Goal: Task Accomplishment & Management: Complete application form

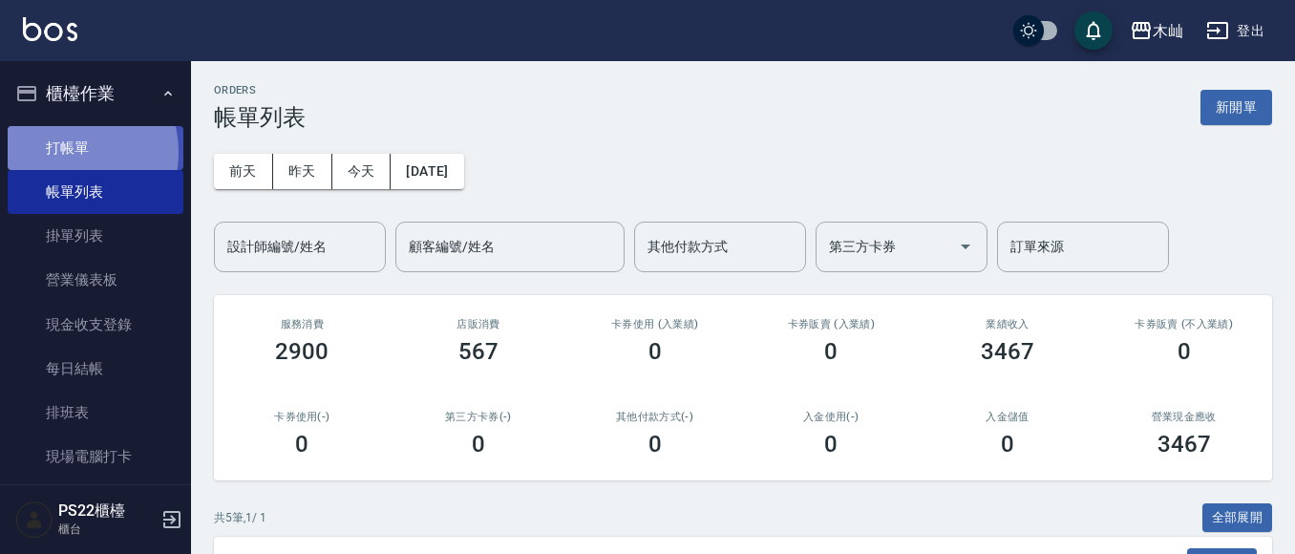
click at [62, 151] on link "打帳單" at bounding box center [96, 148] width 176 height 44
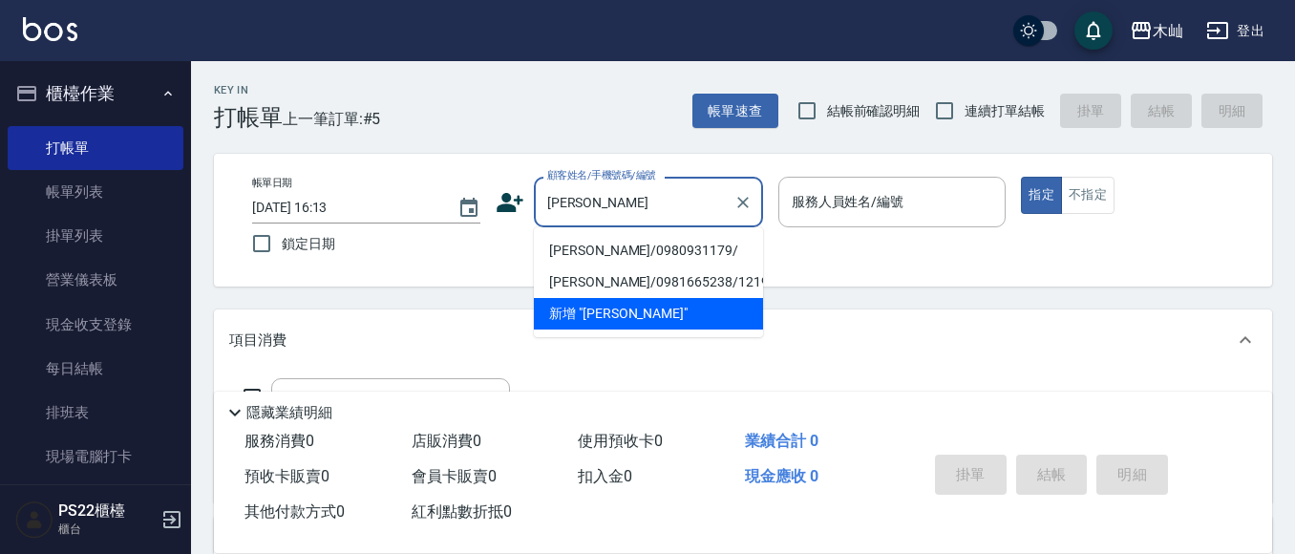
click at [613, 253] on li "[PERSON_NAME]/0980931179/" at bounding box center [648, 251] width 229 height 32
type input "[PERSON_NAME]/0980931179/"
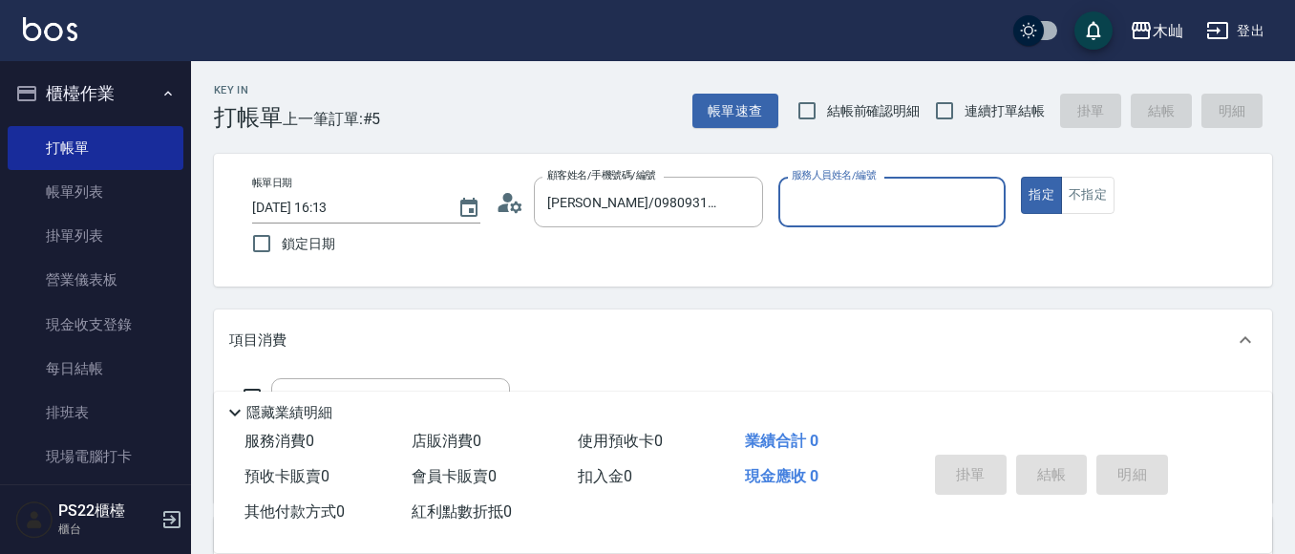
type input "小愛-10"
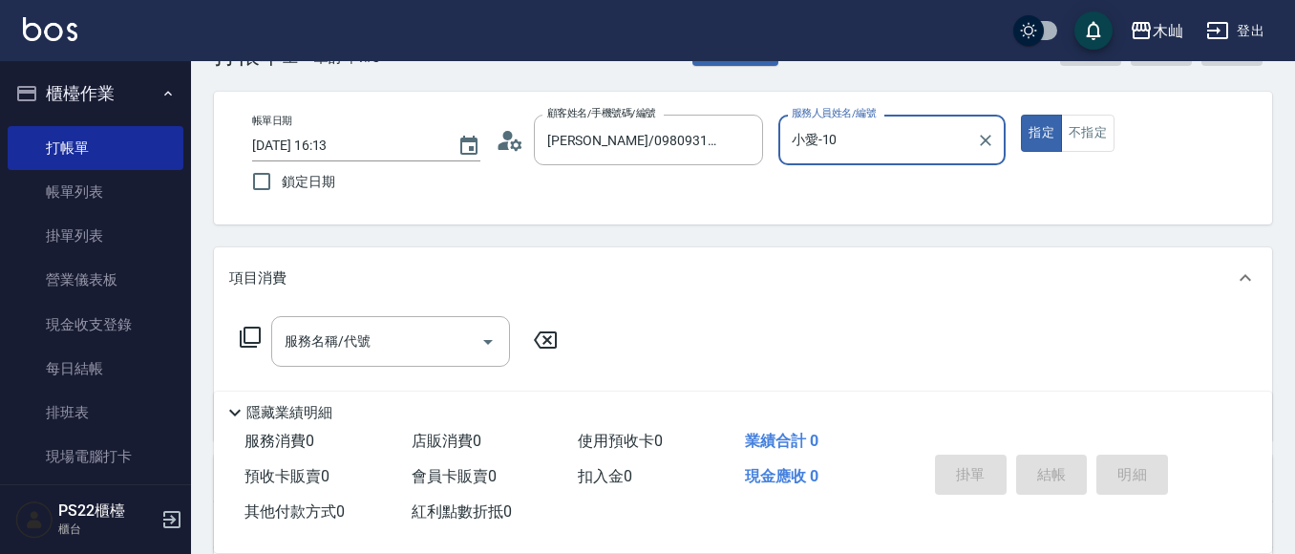
scroll to position [96, 0]
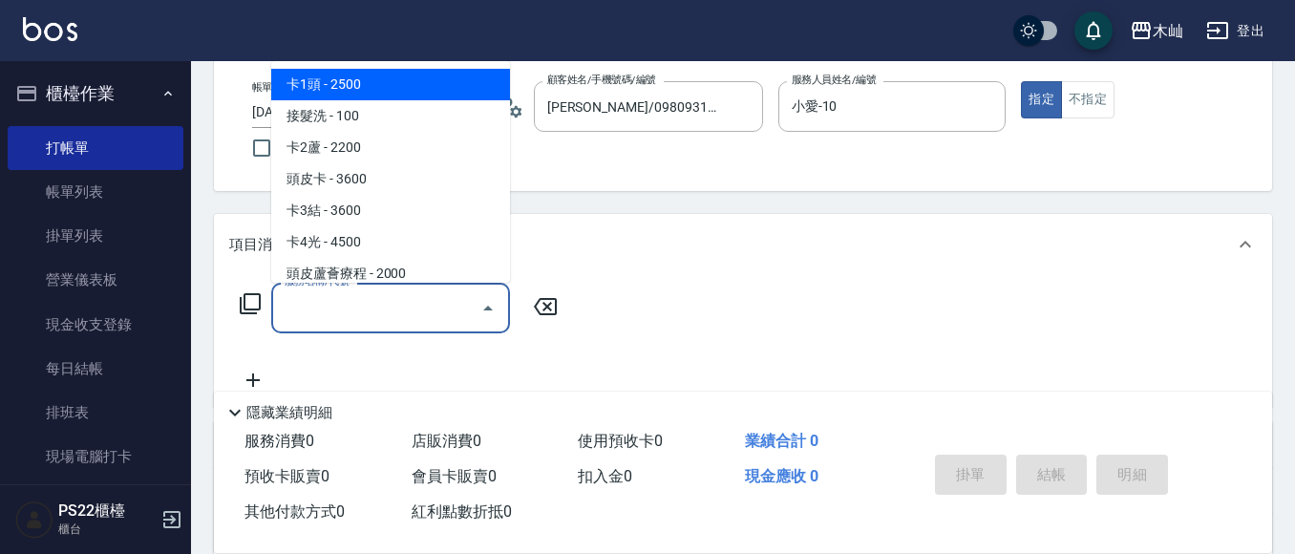
click at [363, 291] on input "服務名稱/代號" at bounding box center [376, 307] width 193 height 33
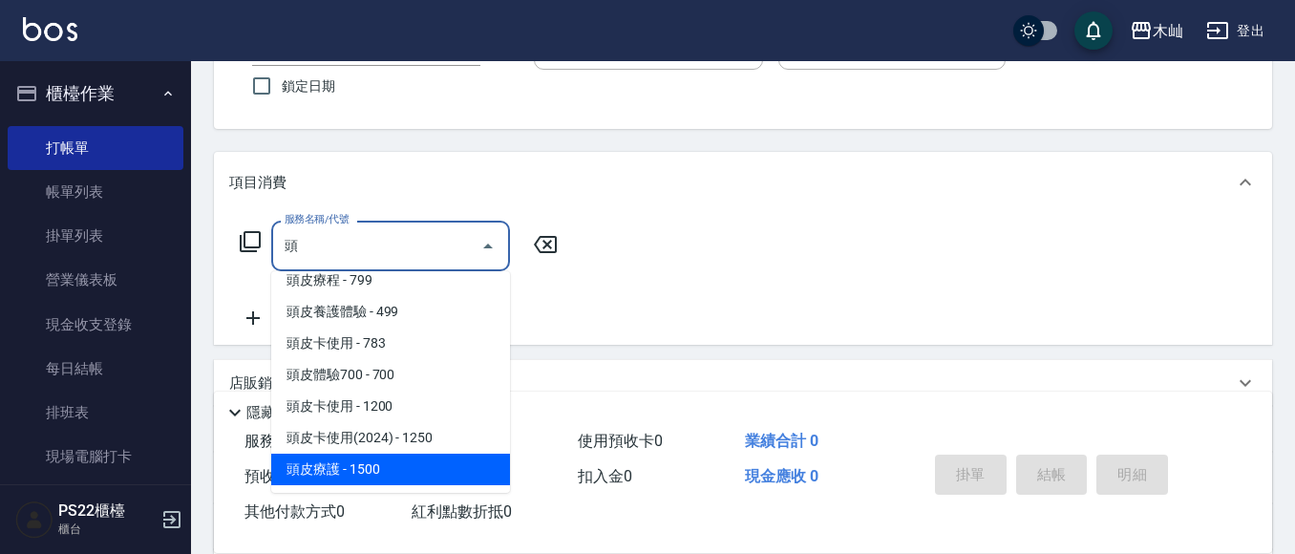
scroll to position [191, 0]
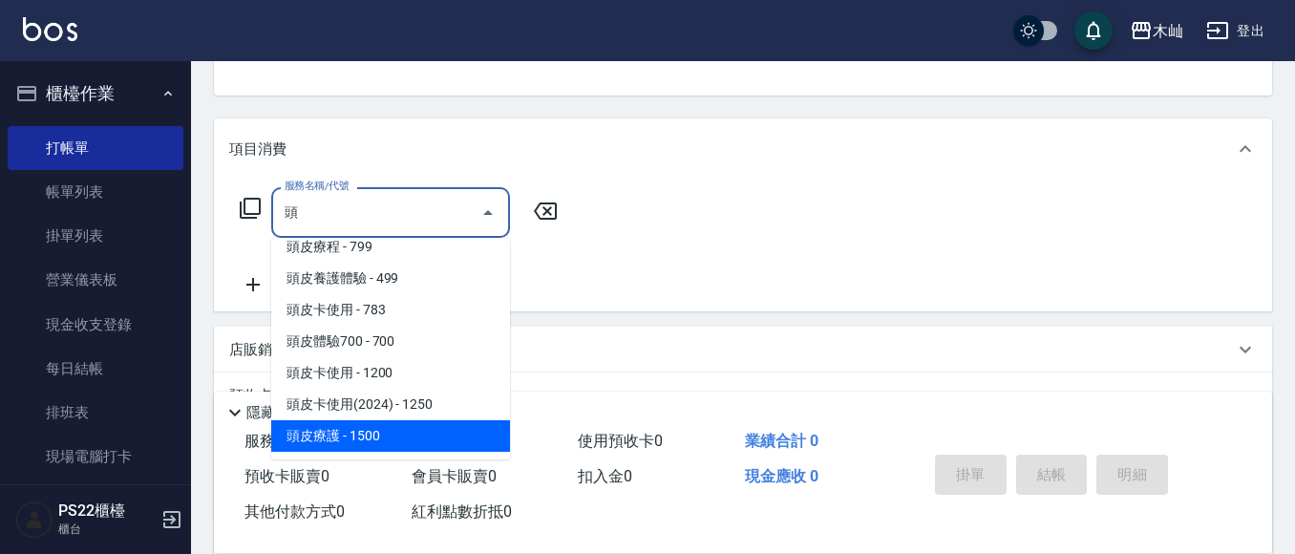
click at [363, 434] on span "頭皮療護 - 1500" at bounding box center [390, 436] width 239 height 32
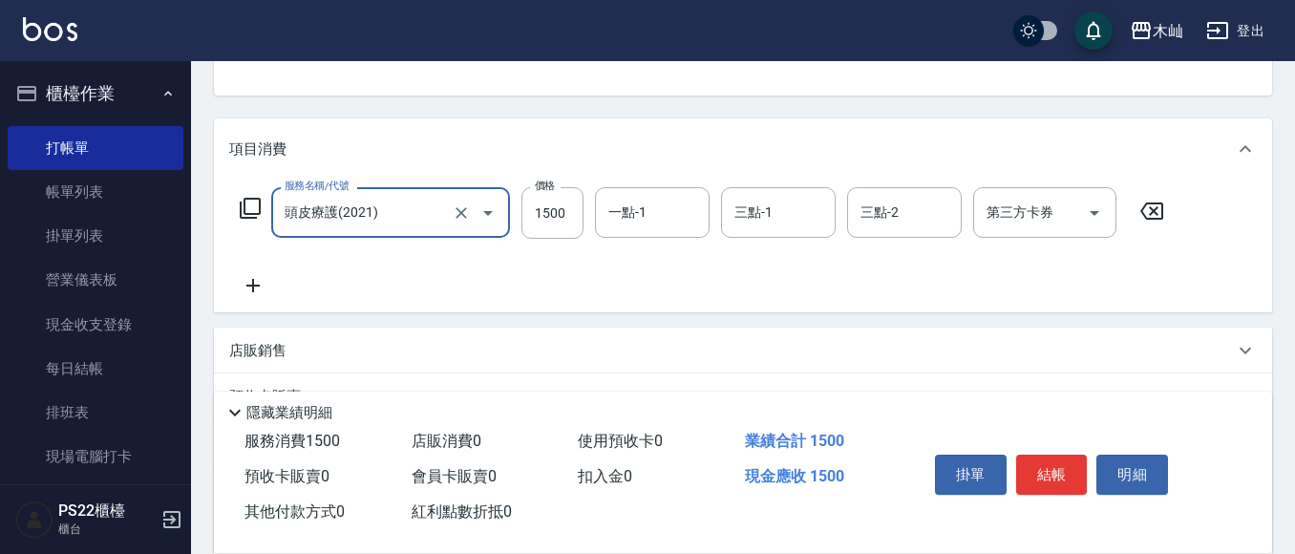
type input "頭皮療護(2021)"
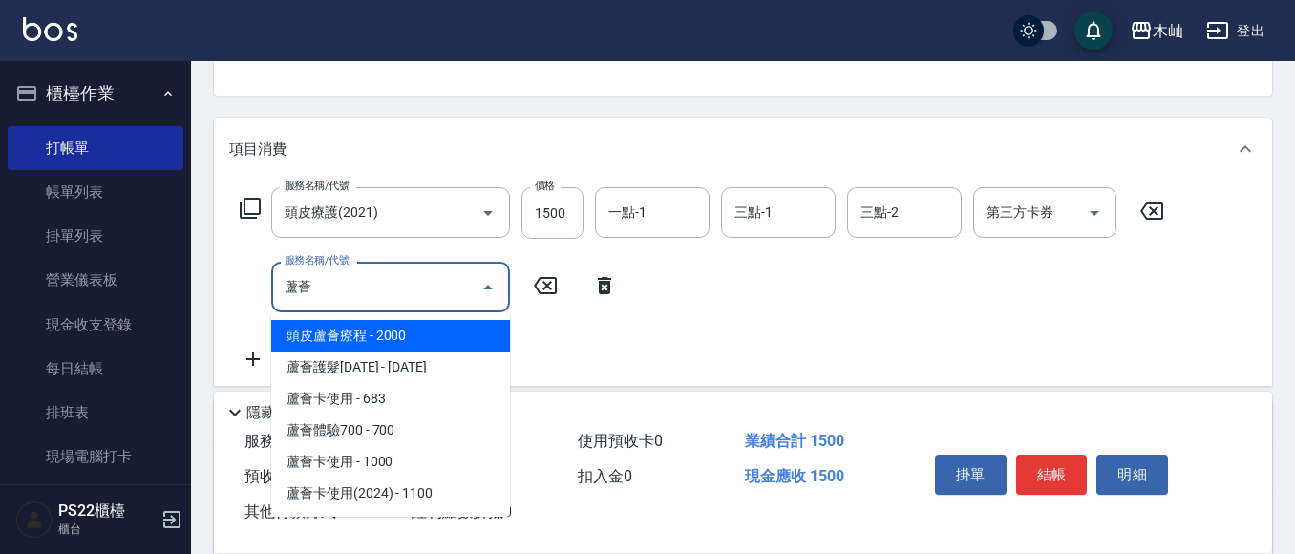
click at [353, 365] on span "蘆薈護髮[DATE] - [DATE]" at bounding box center [390, 368] width 239 height 32
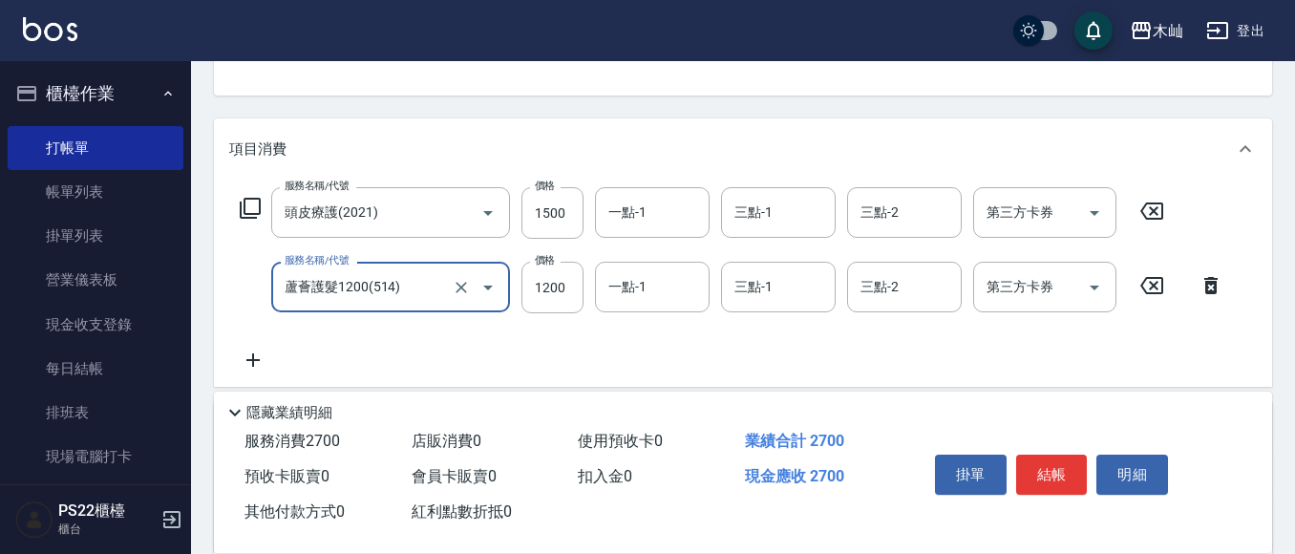
type input "蘆薈護髮1200(514)"
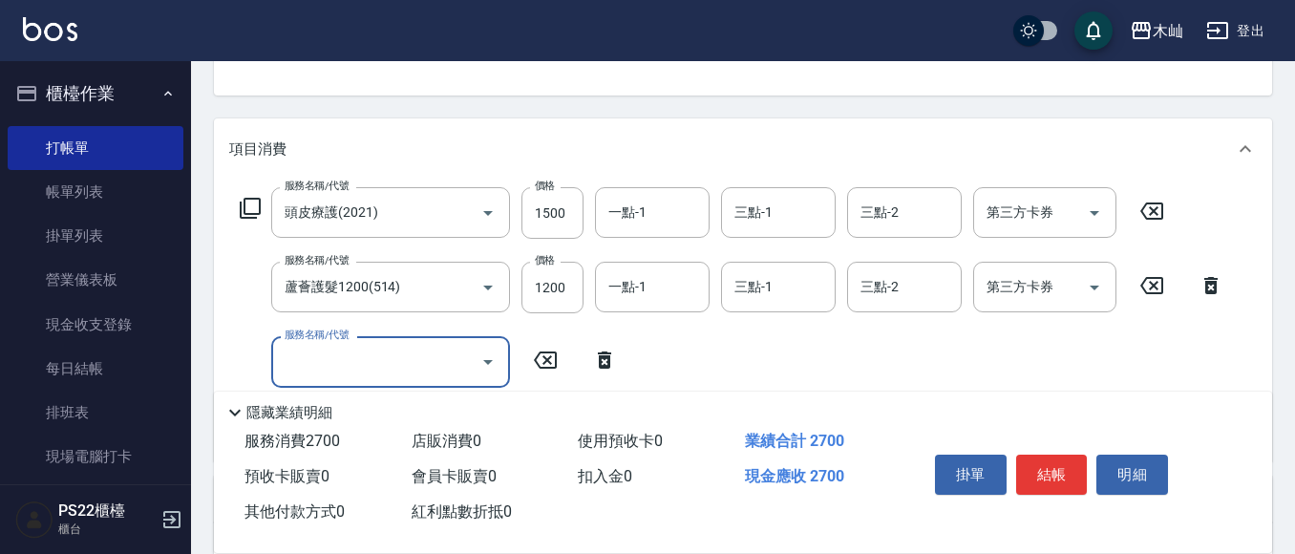
scroll to position [287, 0]
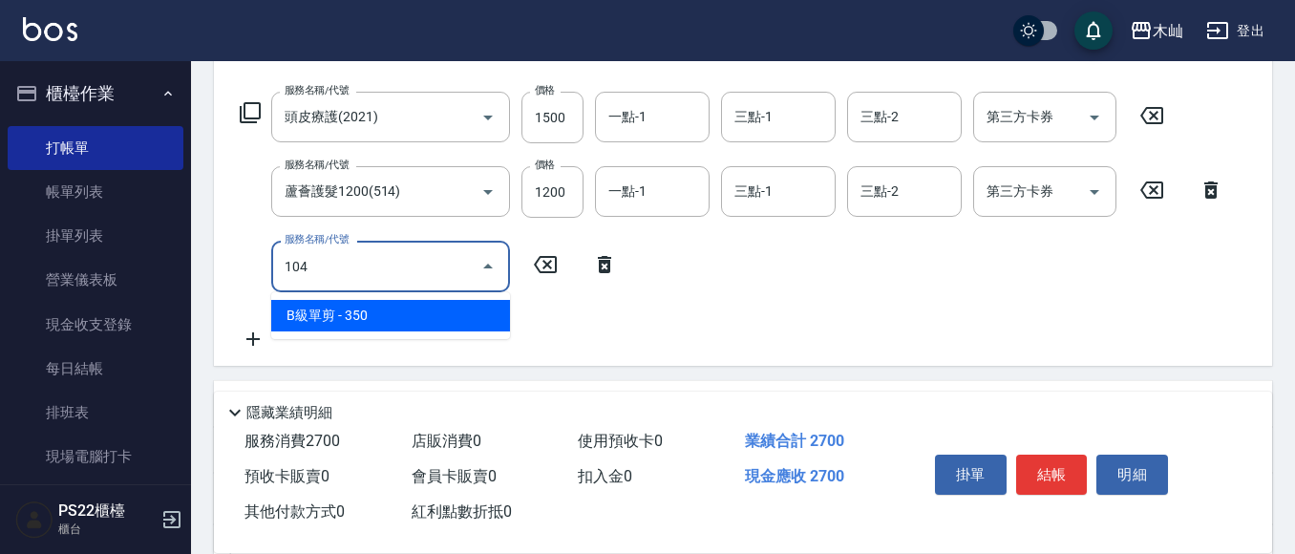
type input "B級單剪(104)"
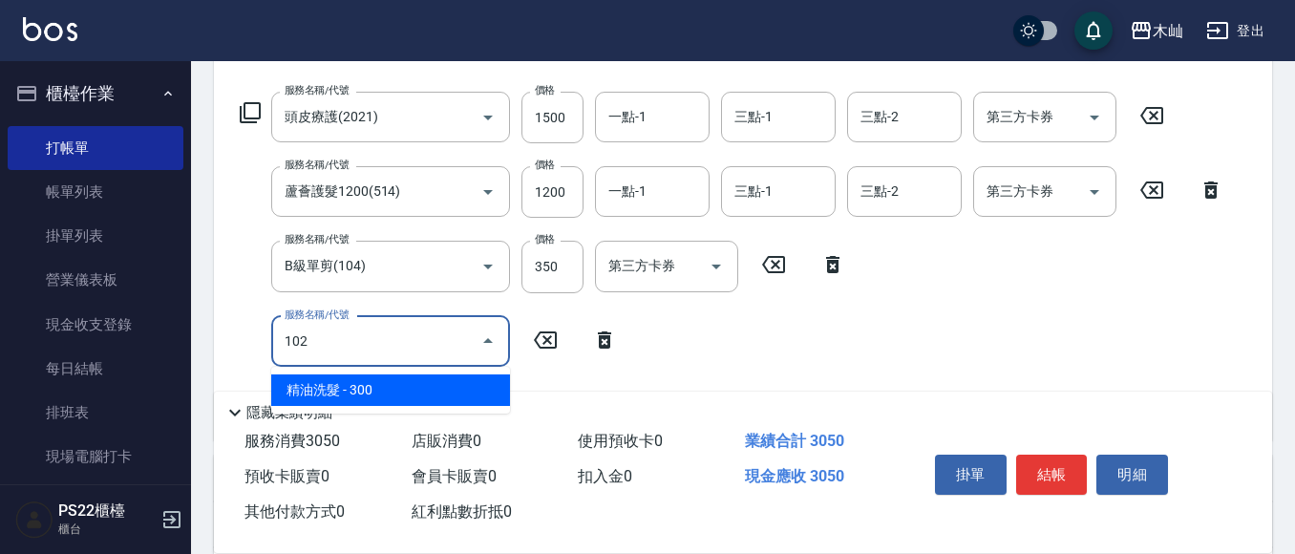
type input "精油洗髮(102)"
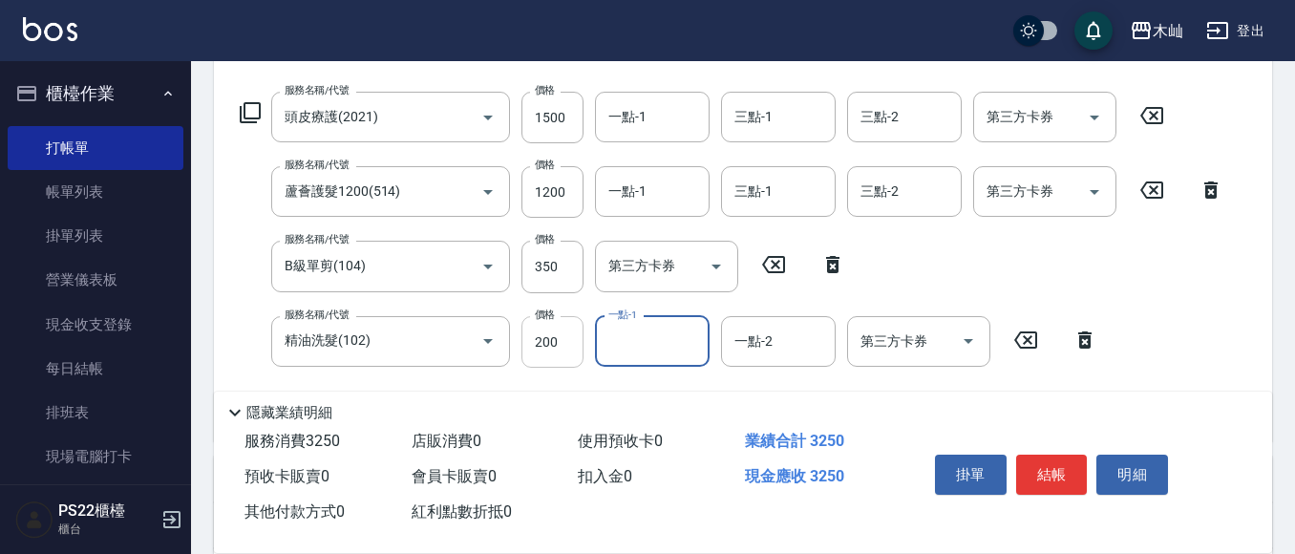
click at [548, 337] on input "200" at bounding box center [553, 342] width 62 height 52
type input "100"
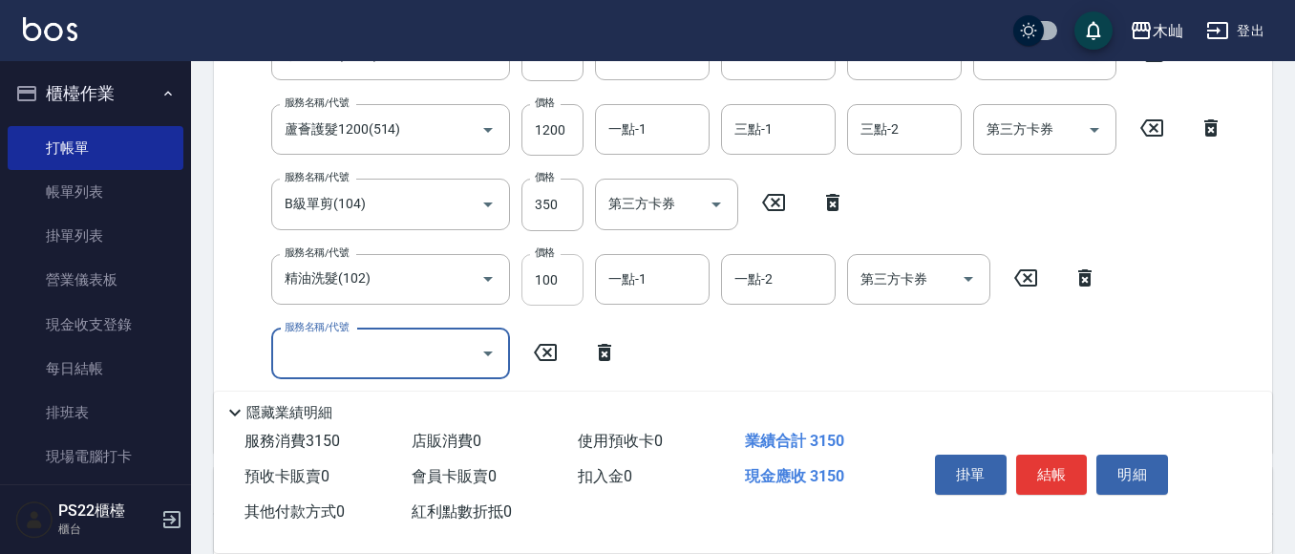
scroll to position [382, 0]
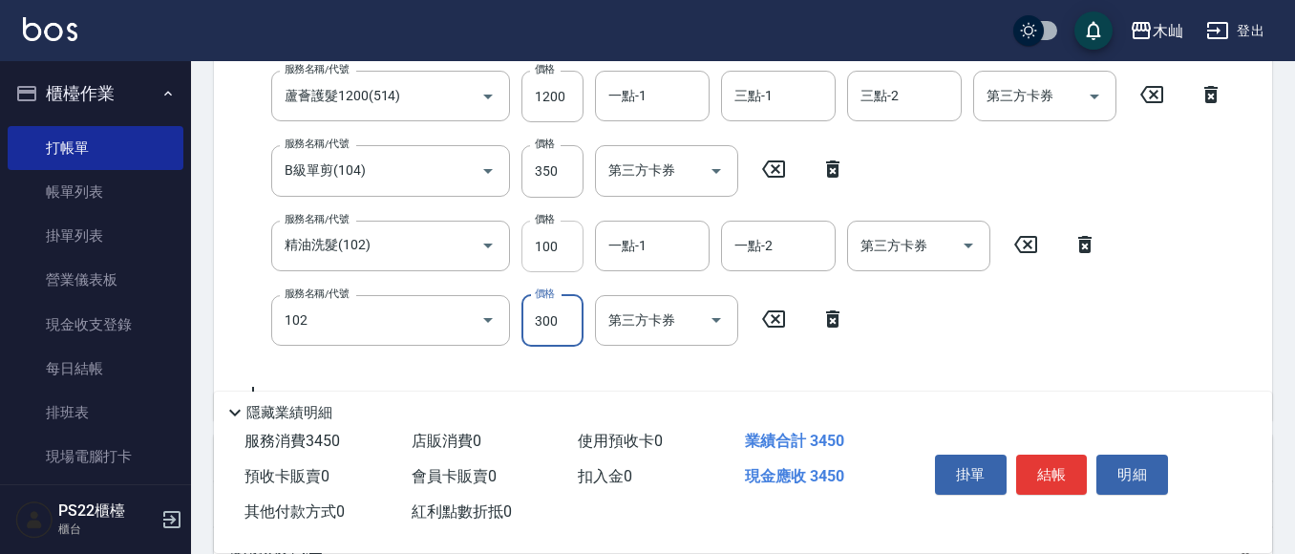
type input "精油洗髮(102)"
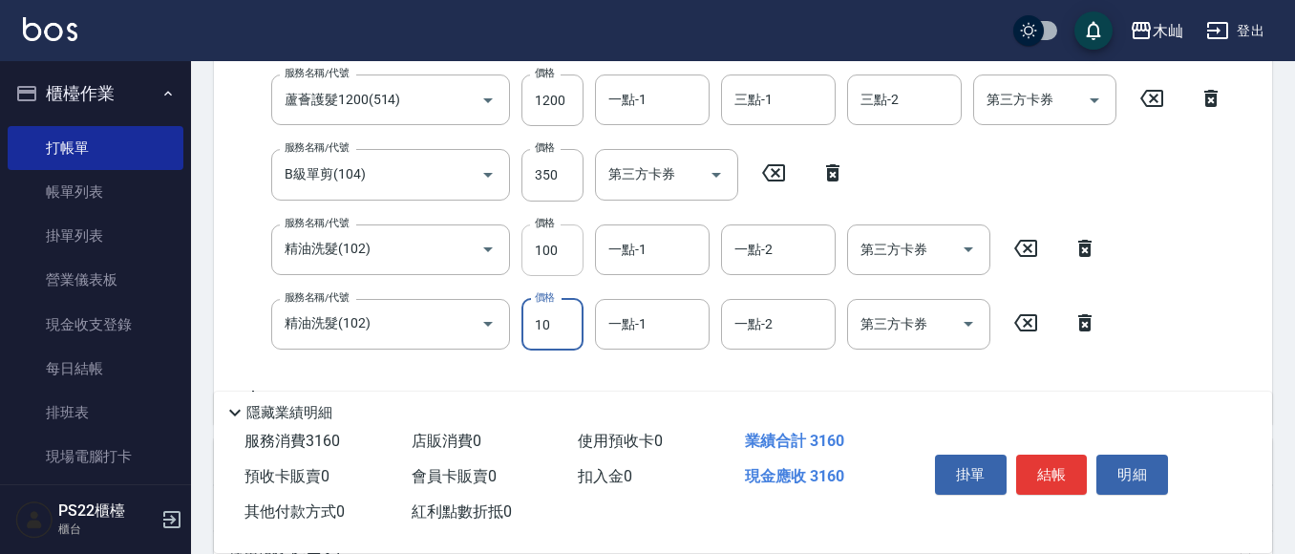
type input "100"
click at [1049, 481] on button "結帳" at bounding box center [1052, 475] width 72 height 40
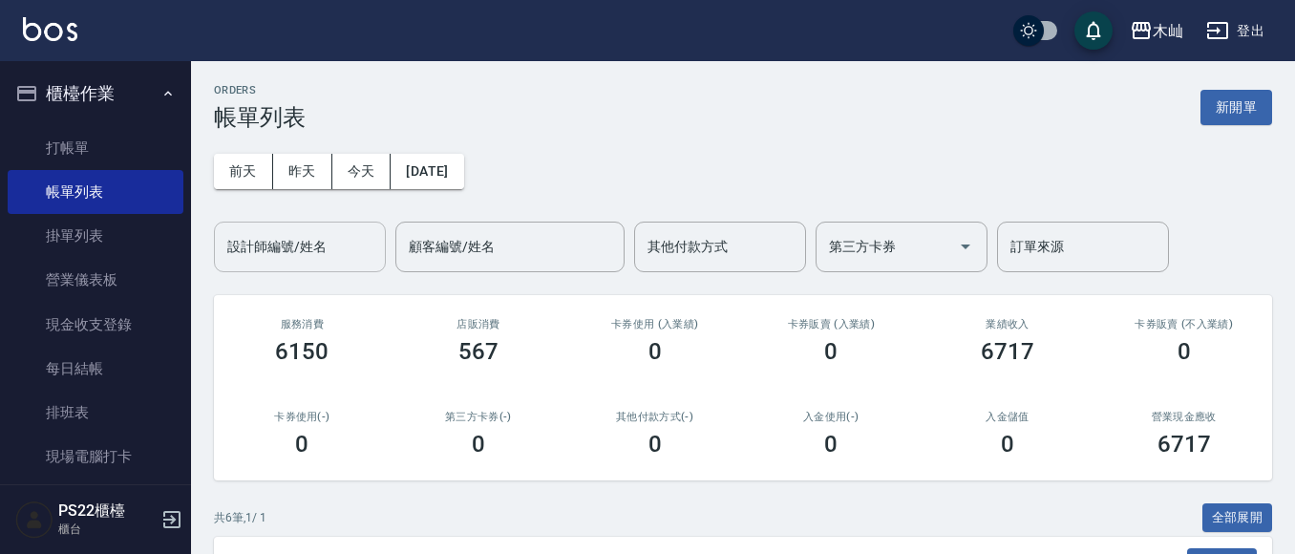
click at [292, 250] on input "設計師編號/姓名" at bounding box center [300, 246] width 155 height 33
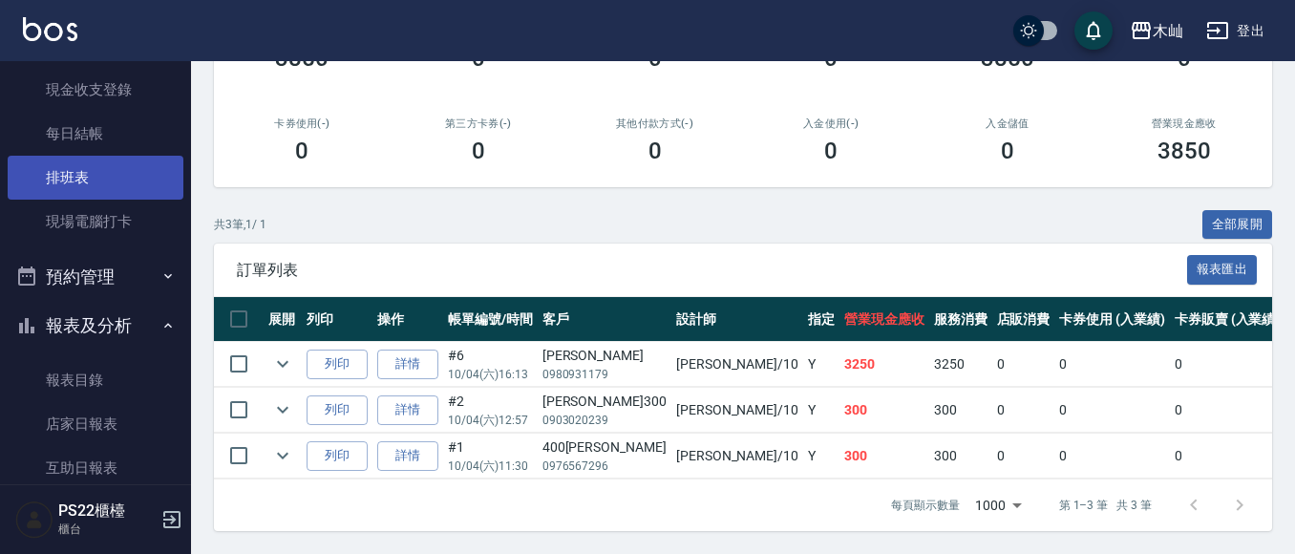
scroll to position [382, 0]
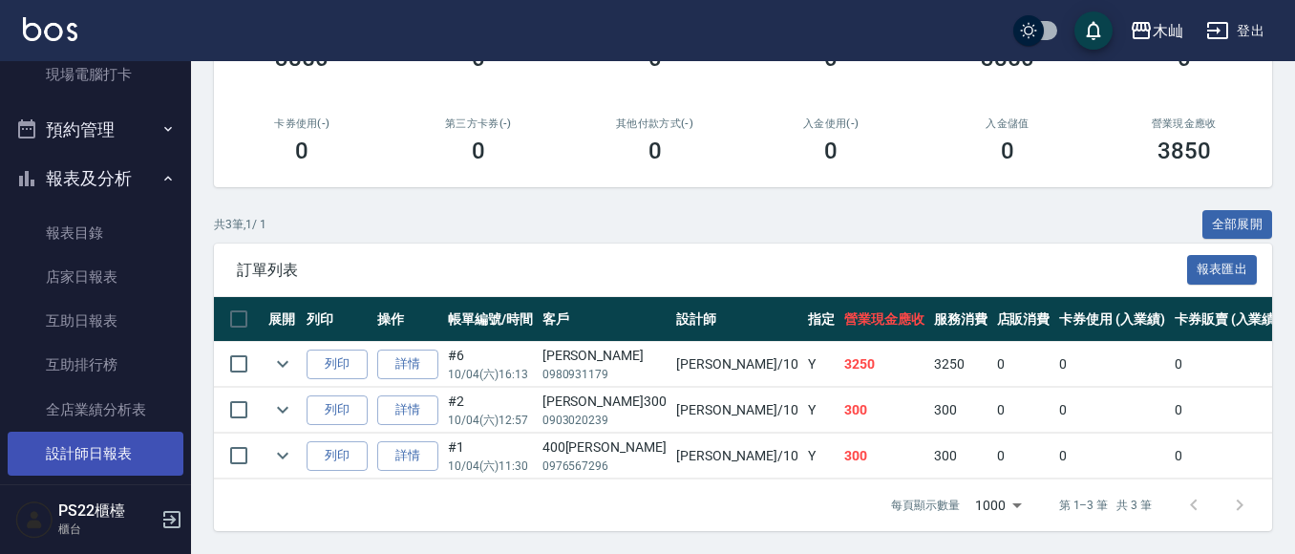
type input "小愛-10"
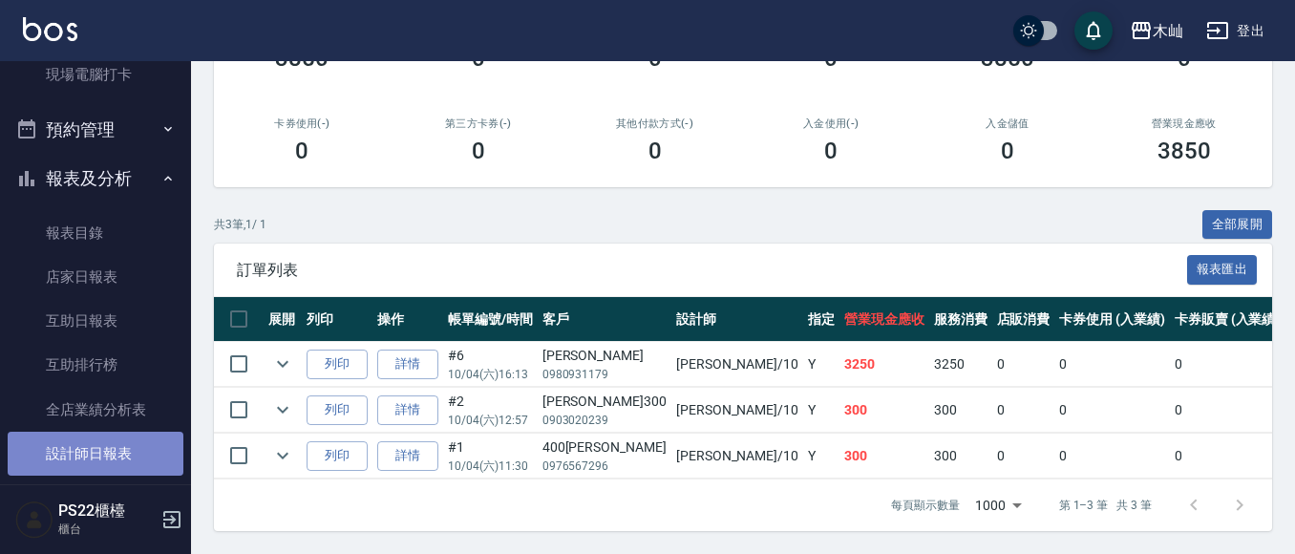
click at [141, 458] on link "設計師日報表" at bounding box center [96, 454] width 176 height 44
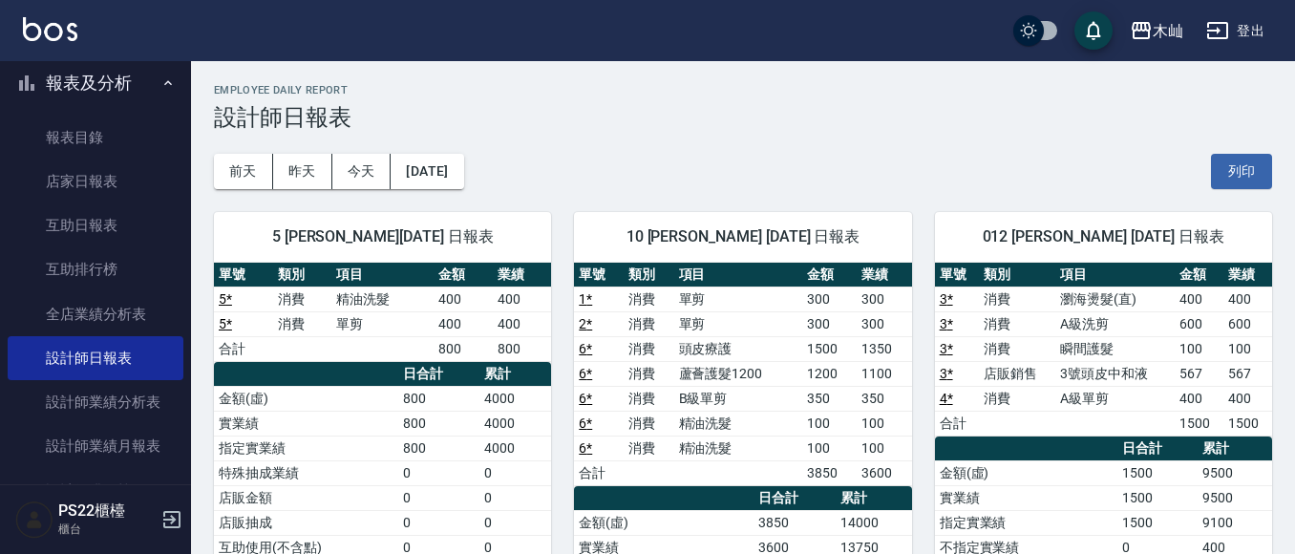
scroll to position [96, 0]
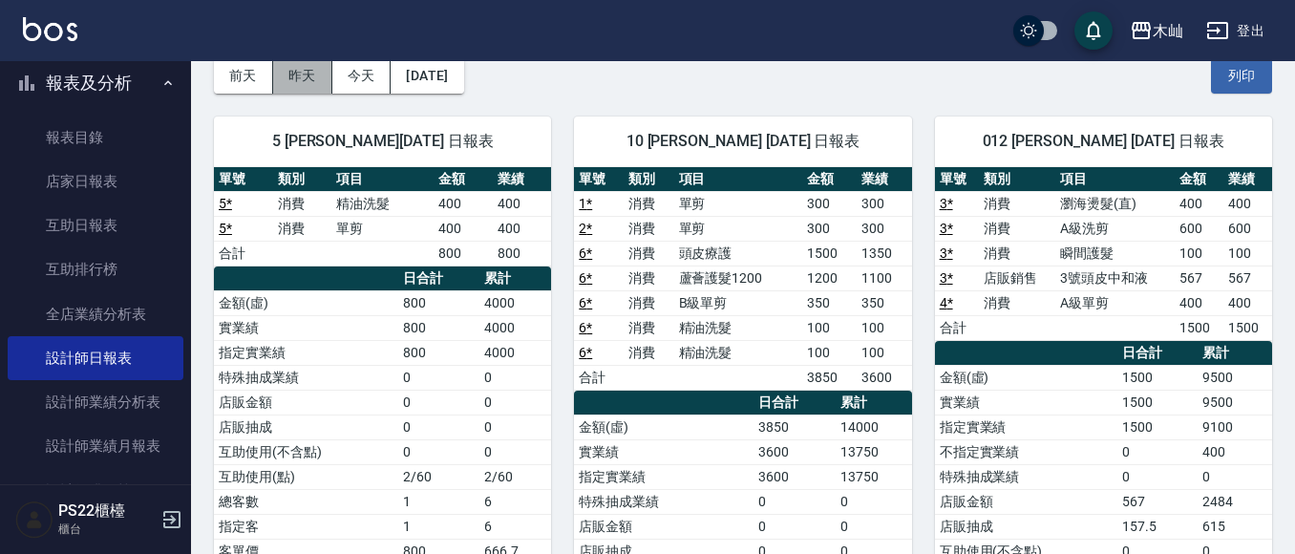
click at [293, 83] on button "昨天" at bounding box center [302, 75] width 59 height 35
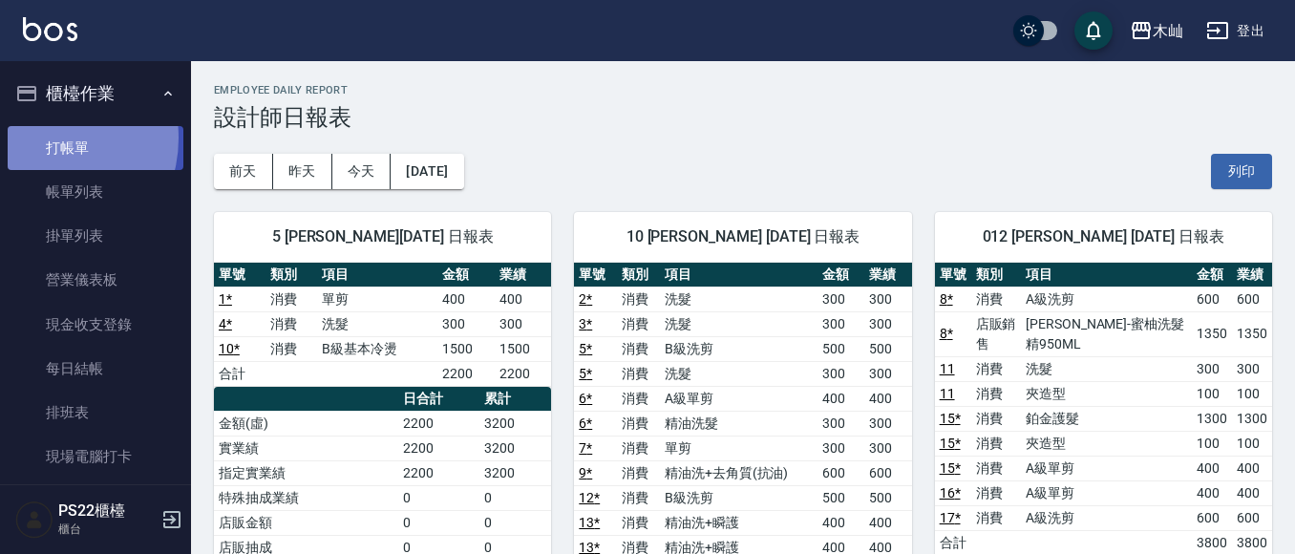
click at [43, 138] on link "打帳單" at bounding box center [96, 148] width 176 height 44
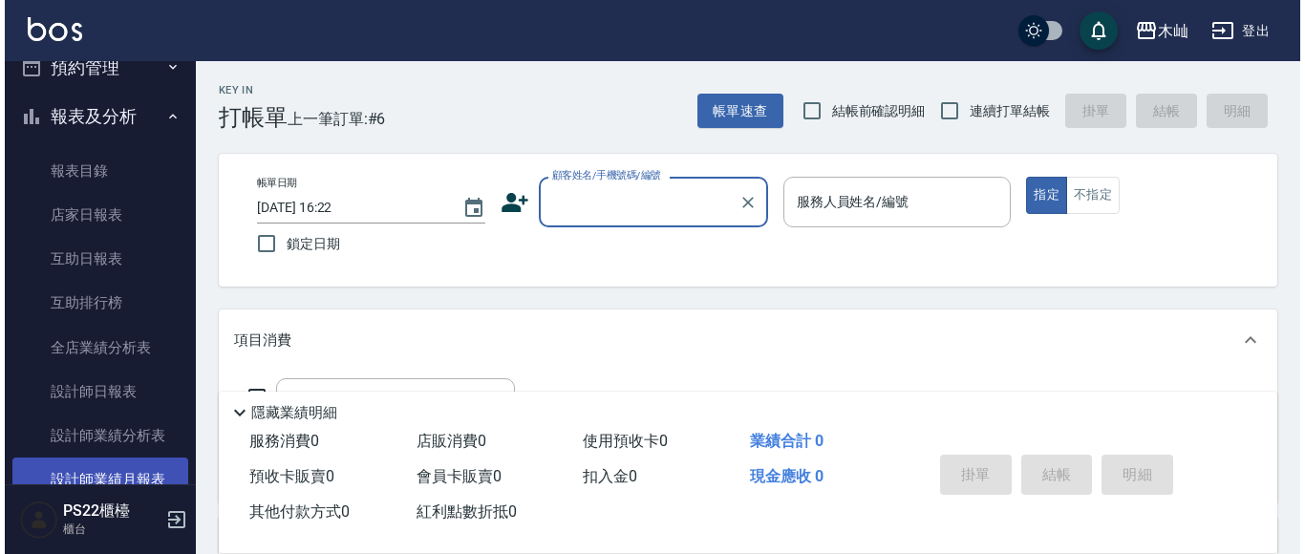
scroll to position [478, 0]
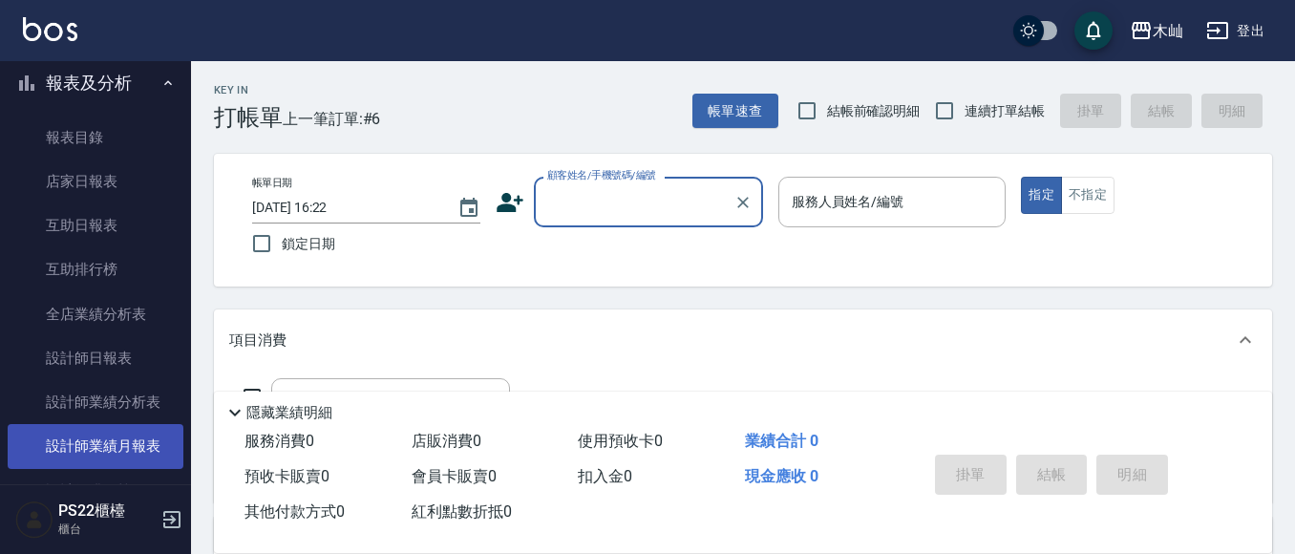
click at [122, 458] on link "設計師業績月報表" at bounding box center [96, 446] width 176 height 44
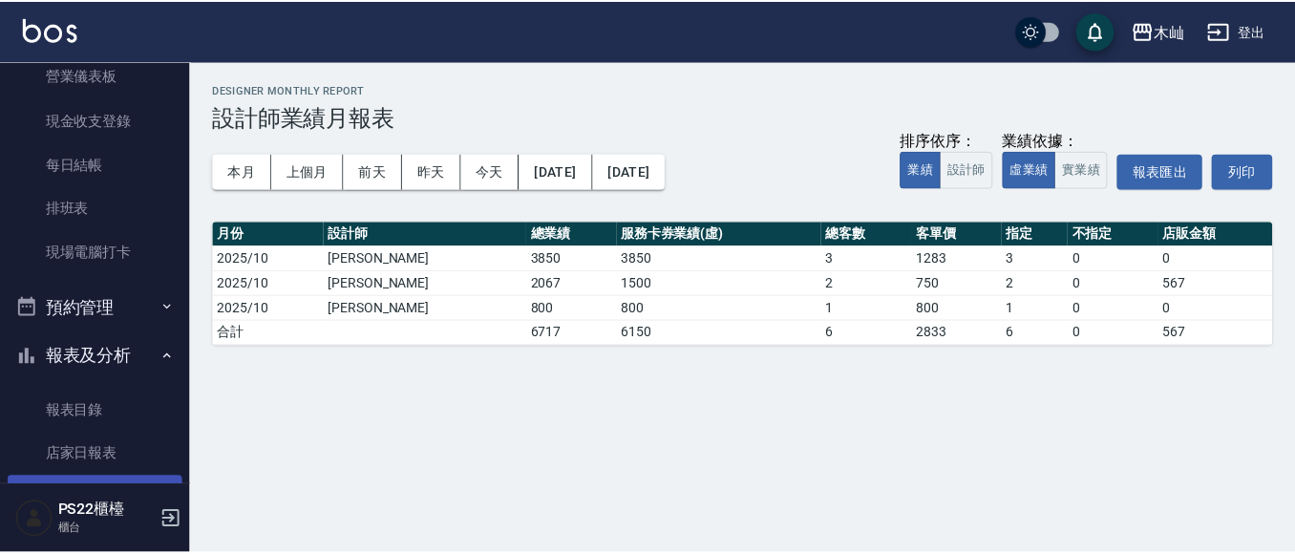
scroll to position [191, 0]
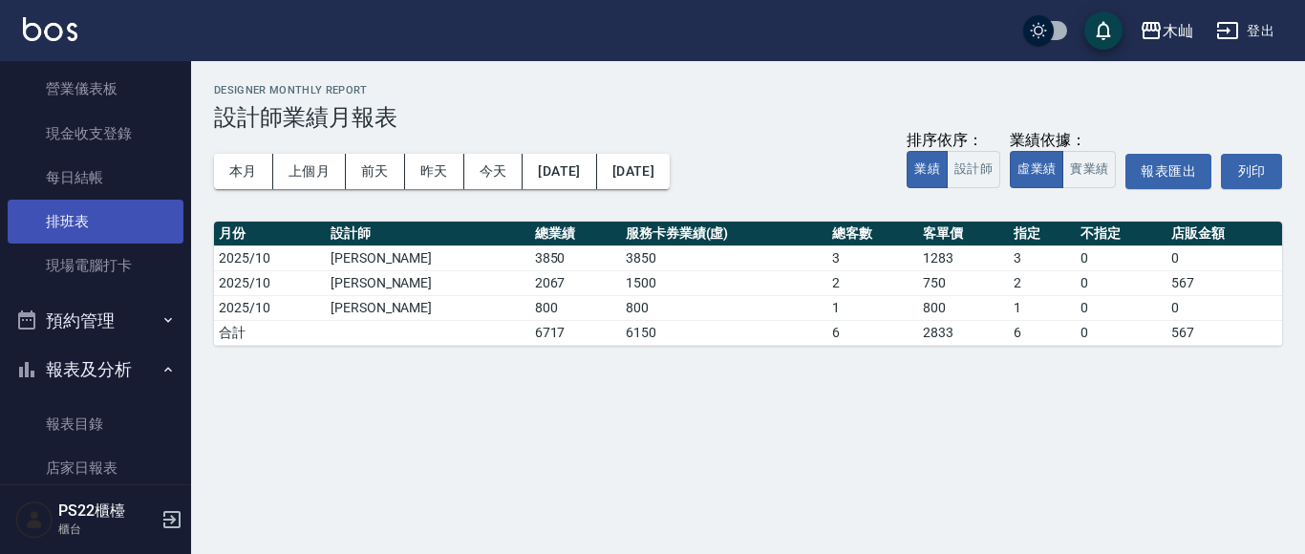
click at [107, 216] on link "排班表" at bounding box center [96, 222] width 176 height 44
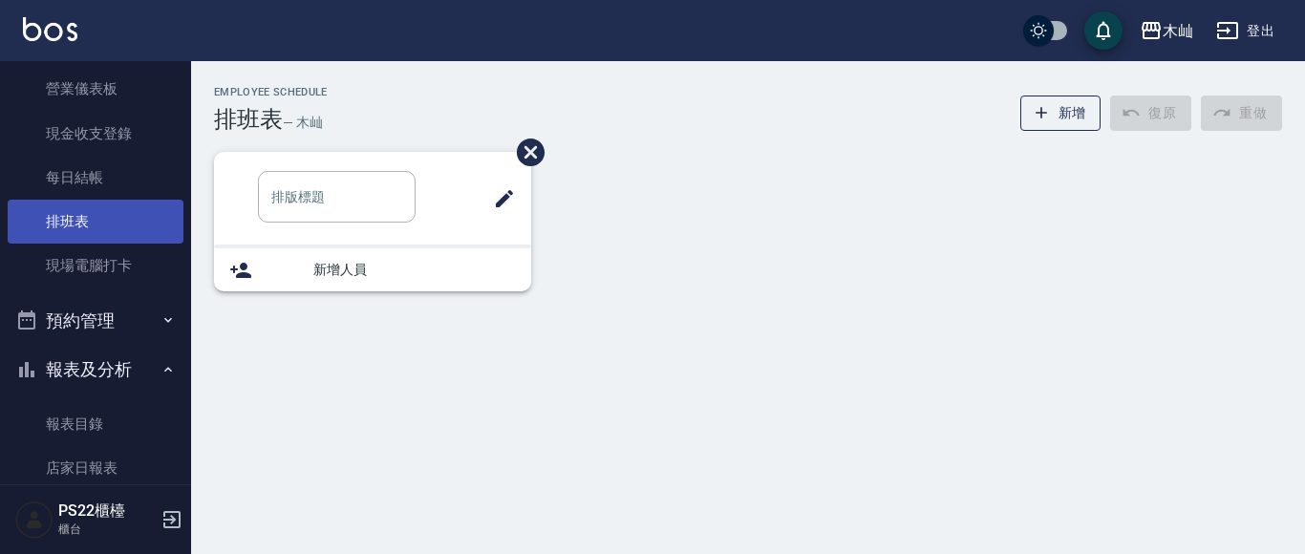
type input "洗髮"
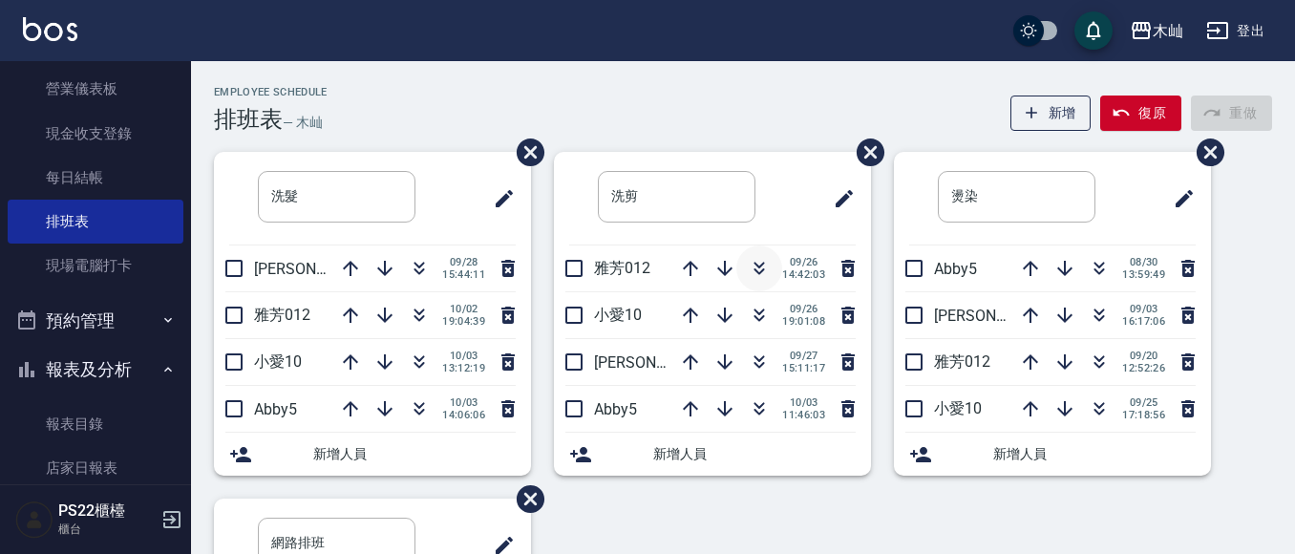
click at [748, 277] on icon "button" at bounding box center [759, 268] width 23 height 23
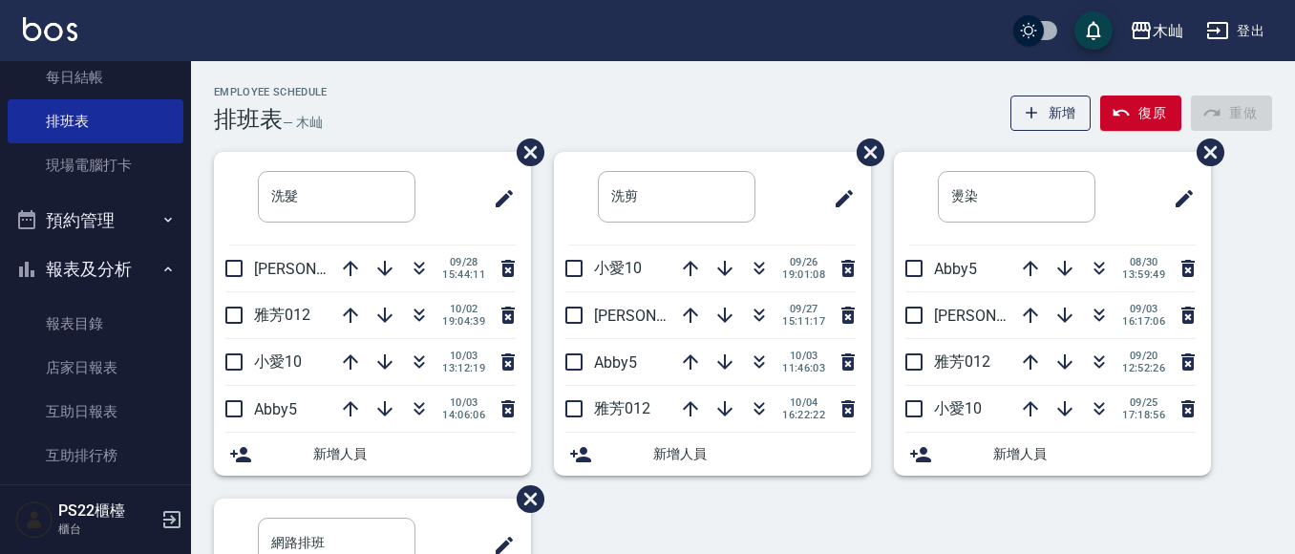
scroll to position [382, 0]
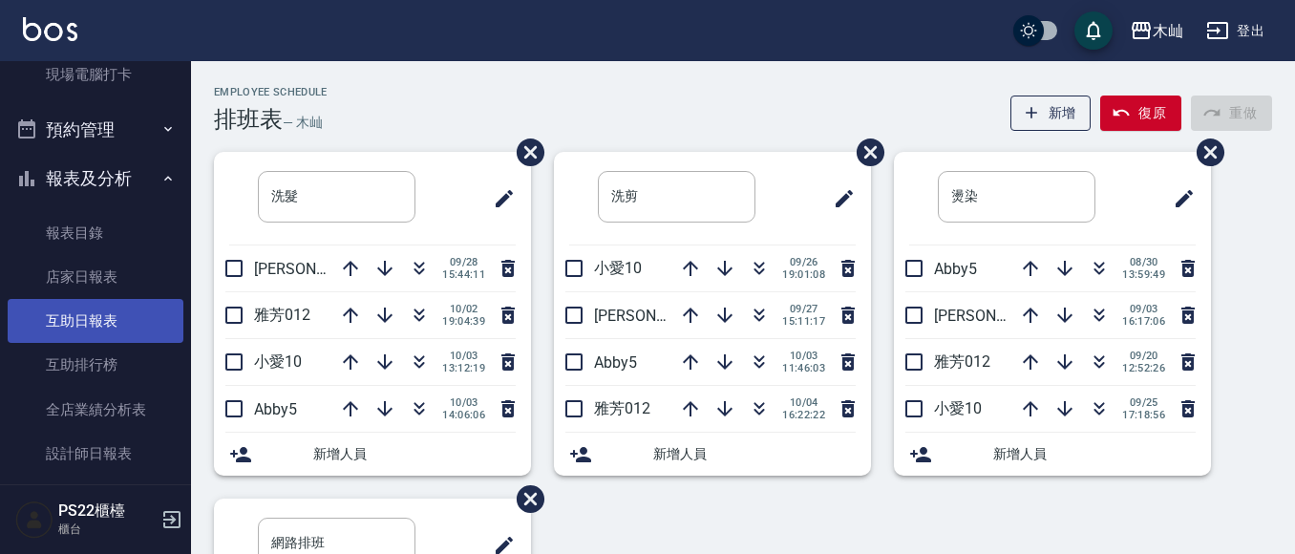
click at [117, 318] on link "互助日報表" at bounding box center [96, 321] width 176 height 44
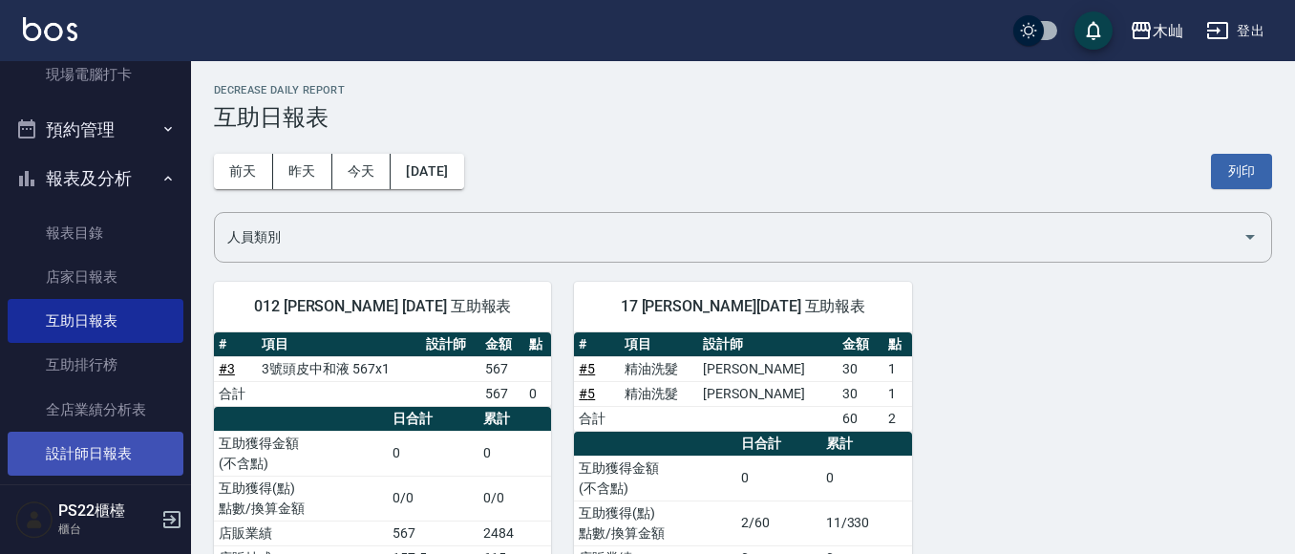
click at [100, 440] on link "設計師日報表" at bounding box center [96, 454] width 176 height 44
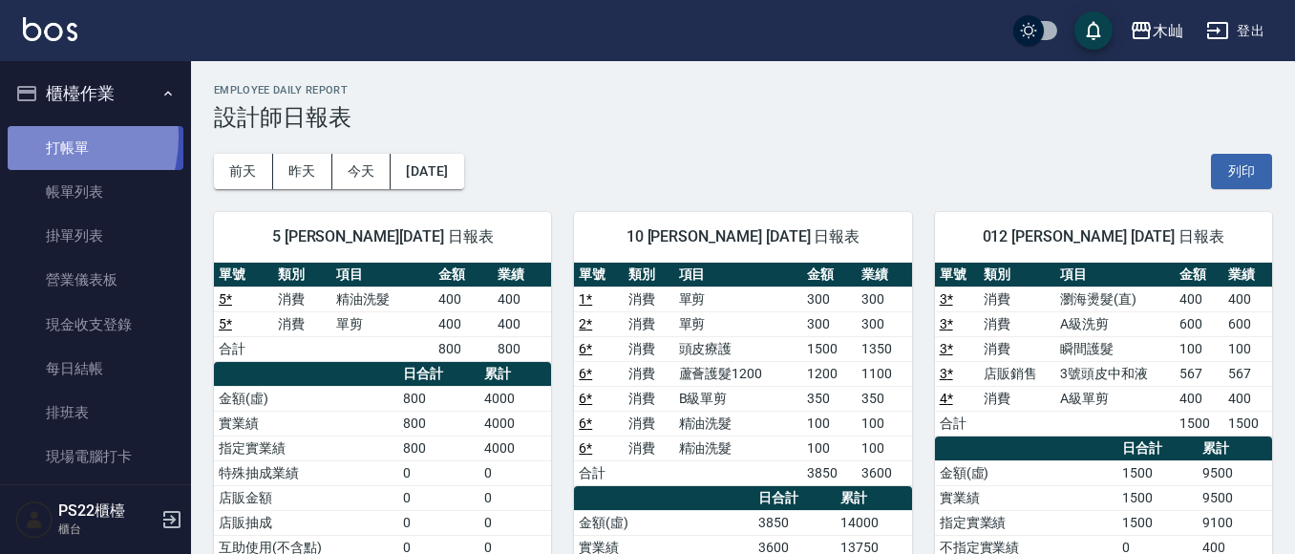
click at [38, 137] on link "打帳單" at bounding box center [96, 148] width 176 height 44
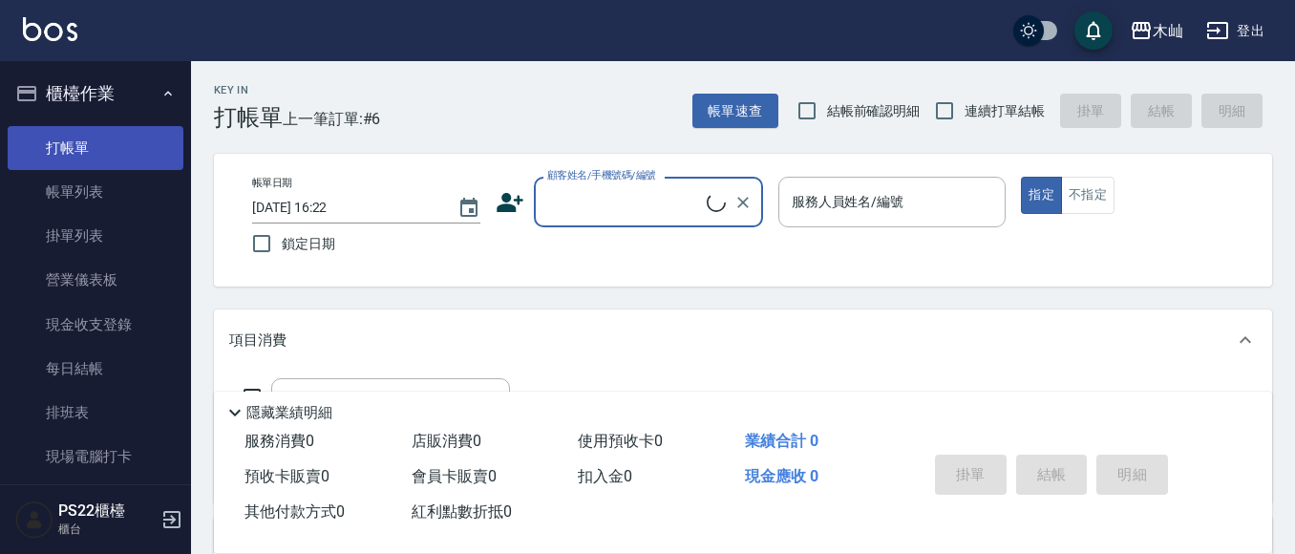
drag, startPoint x: 61, startPoint y: 167, endPoint x: 74, endPoint y: 160, distance: 14.1
click at [63, 168] on link "打帳單" at bounding box center [96, 148] width 176 height 44
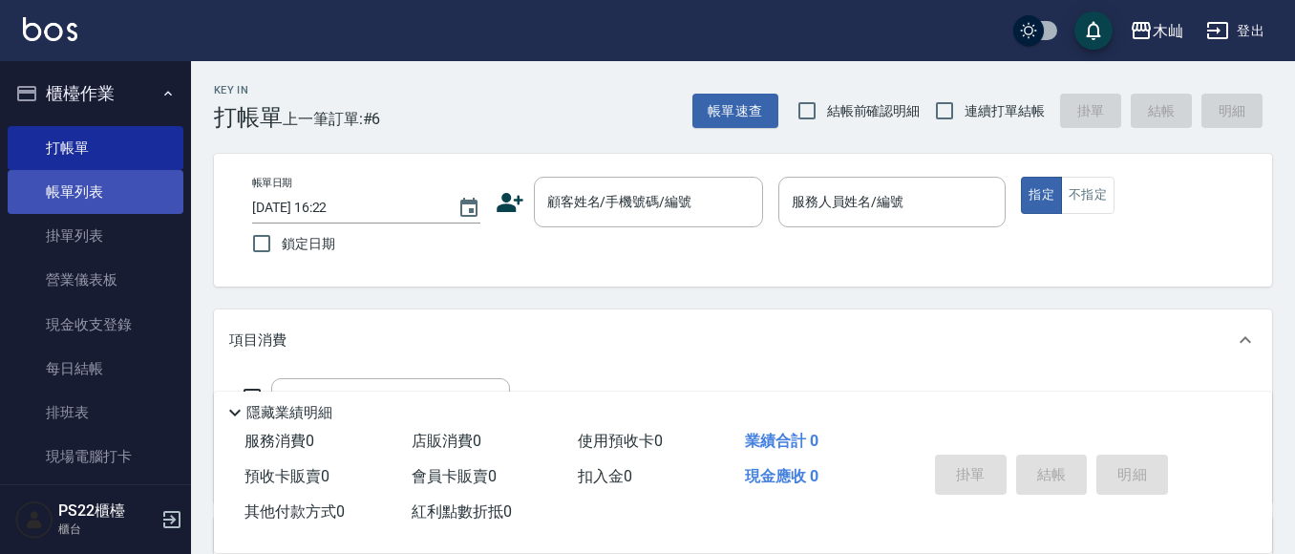
click at [74, 198] on link "帳單列表" at bounding box center [96, 192] width 176 height 44
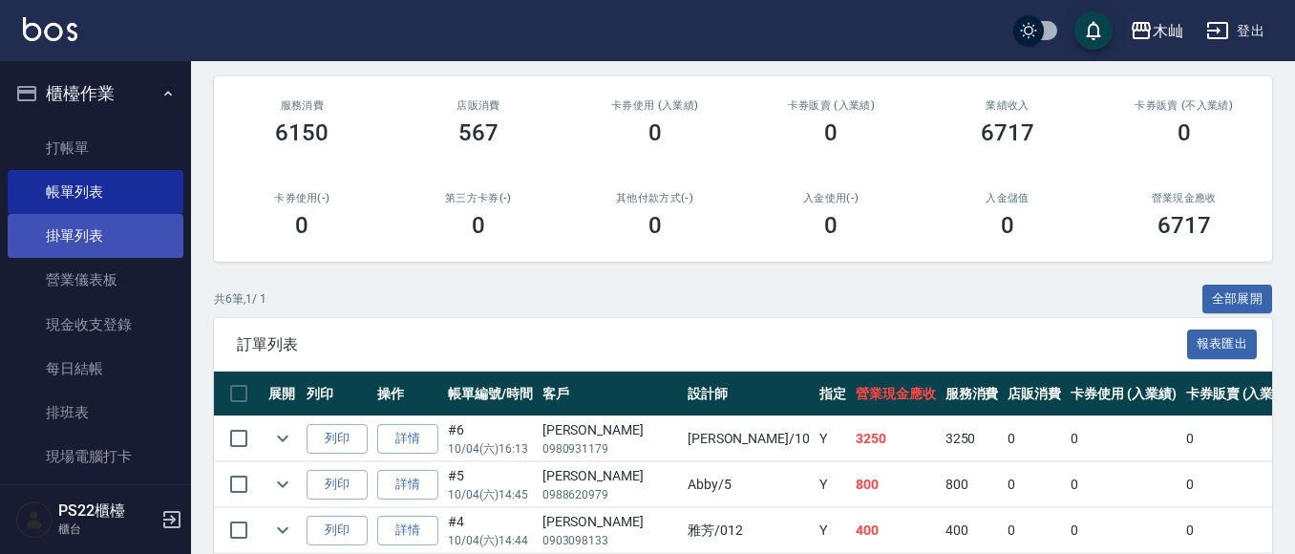
scroll to position [96, 0]
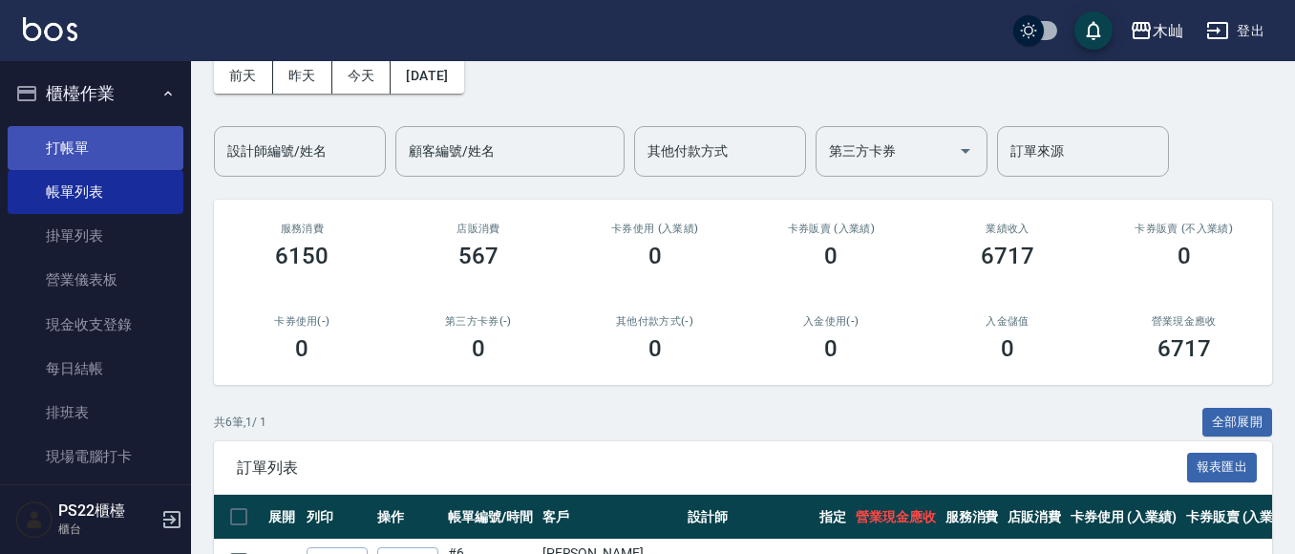
click at [128, 149] on link "打帳單" at bounding box center [96, 148] width 176 height 44
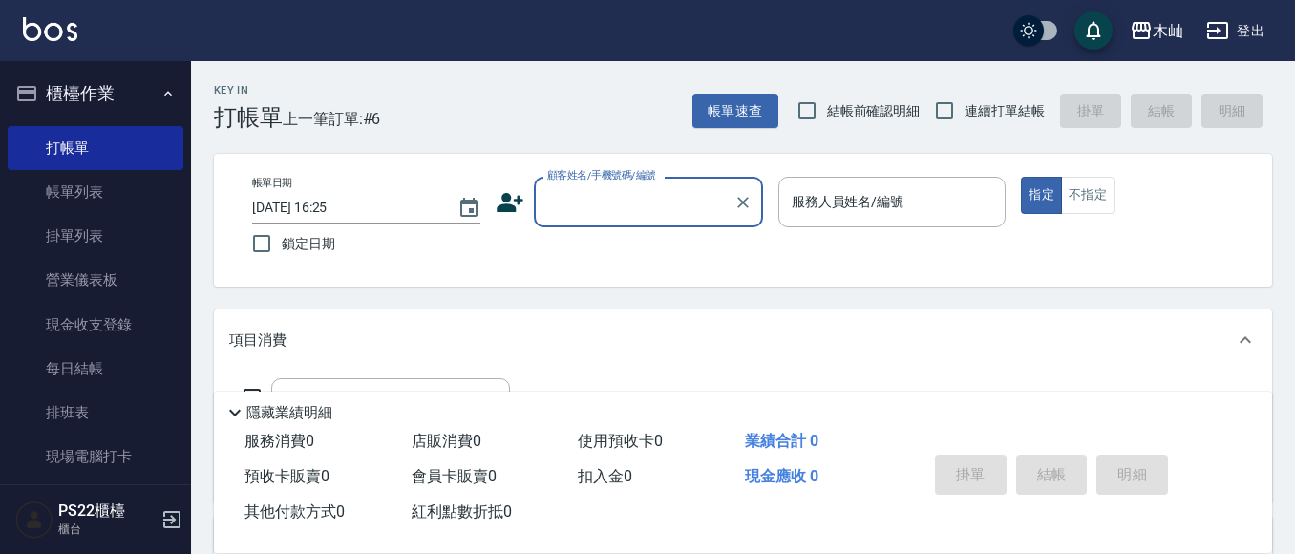
click at [594, 211] on input "顧客姓名/手機號碼/編號" at bounding box center [634, 201] width 183 height 33
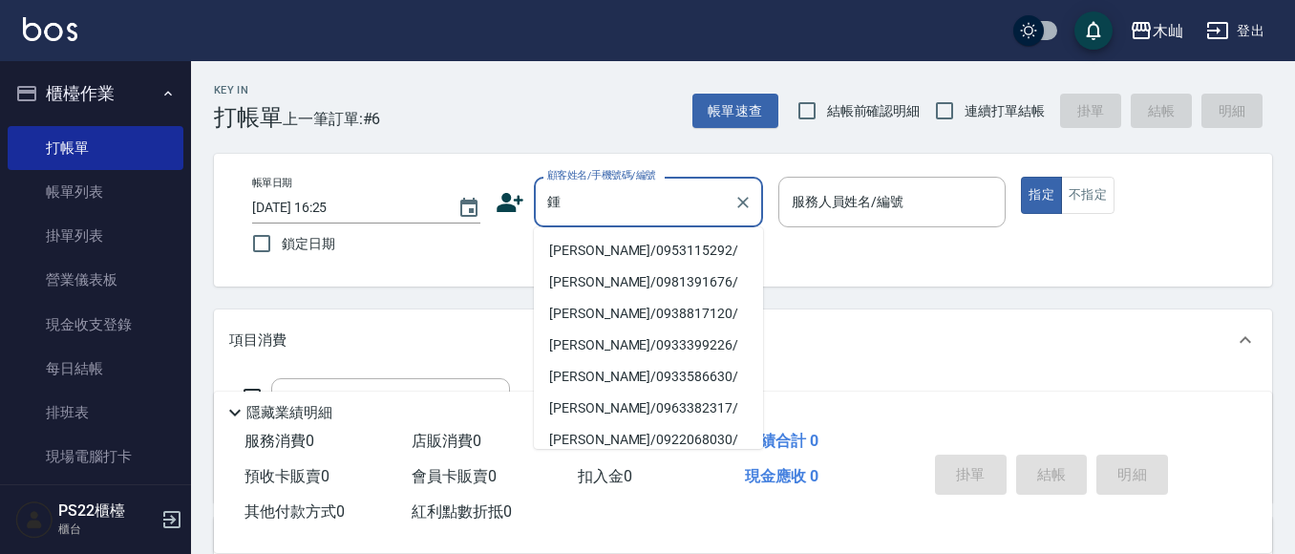
click at [640, 242] on li "[PERSON_NAME]/0953115292/" at bounding box center [648, 251] width 229 height 32
type input "[PERSON_NAME]/0953115292/"
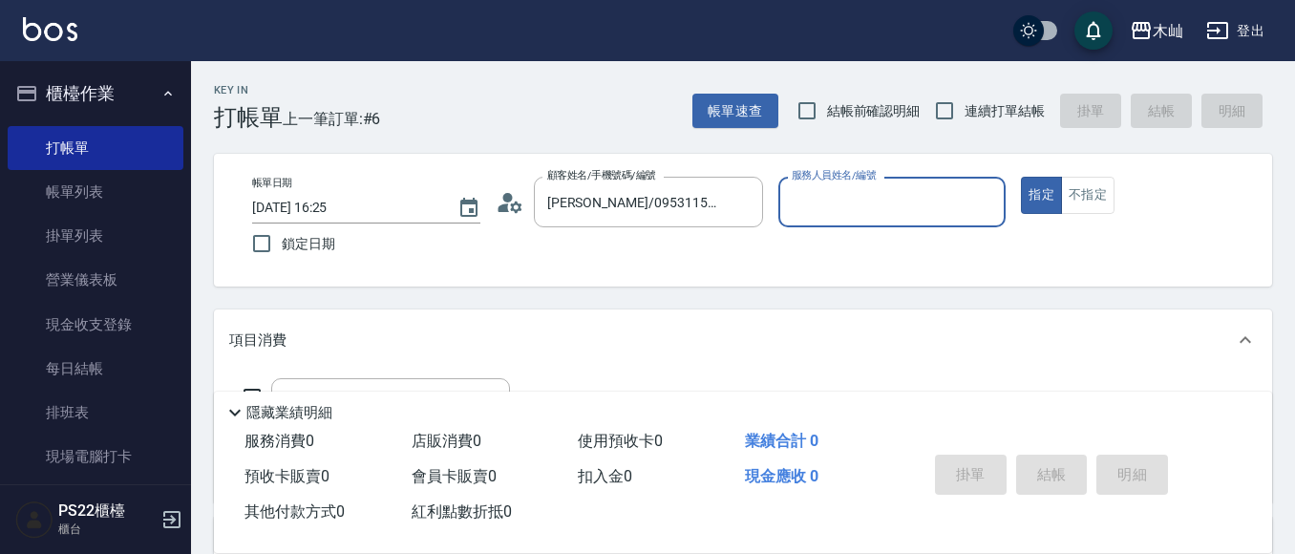
click at [815, 188] on input "服務人員姓名/編號" at bounding box center [892, 201] width 211 height 33
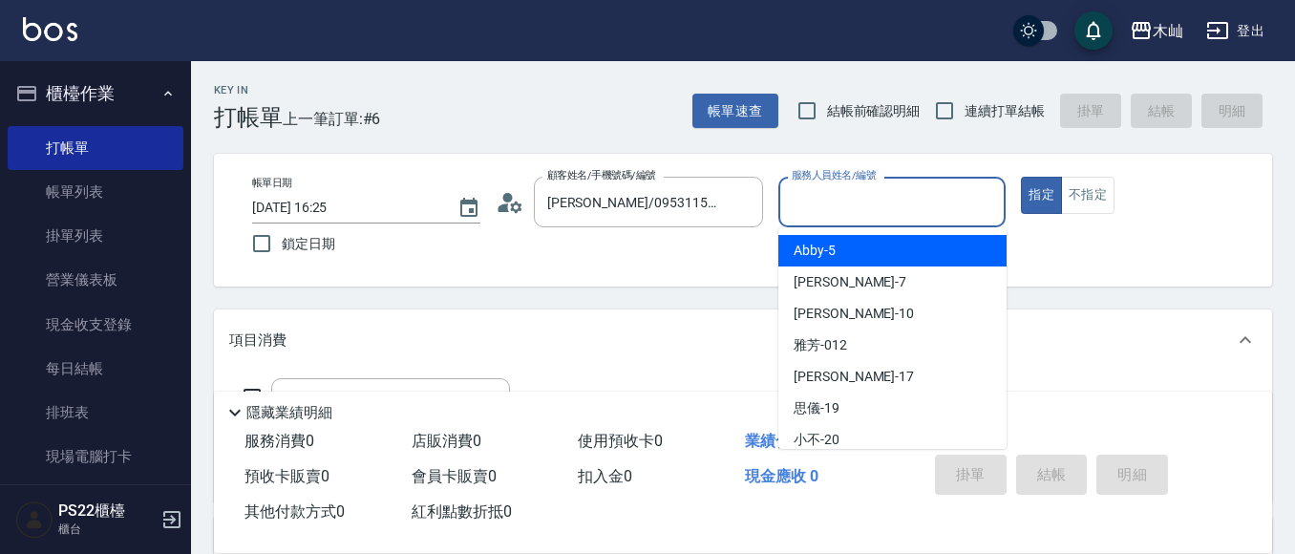
click at [819, 250] on span "Abby -5" at bounding box center [815, 251] width 42 height 20
type input "Abby-5"
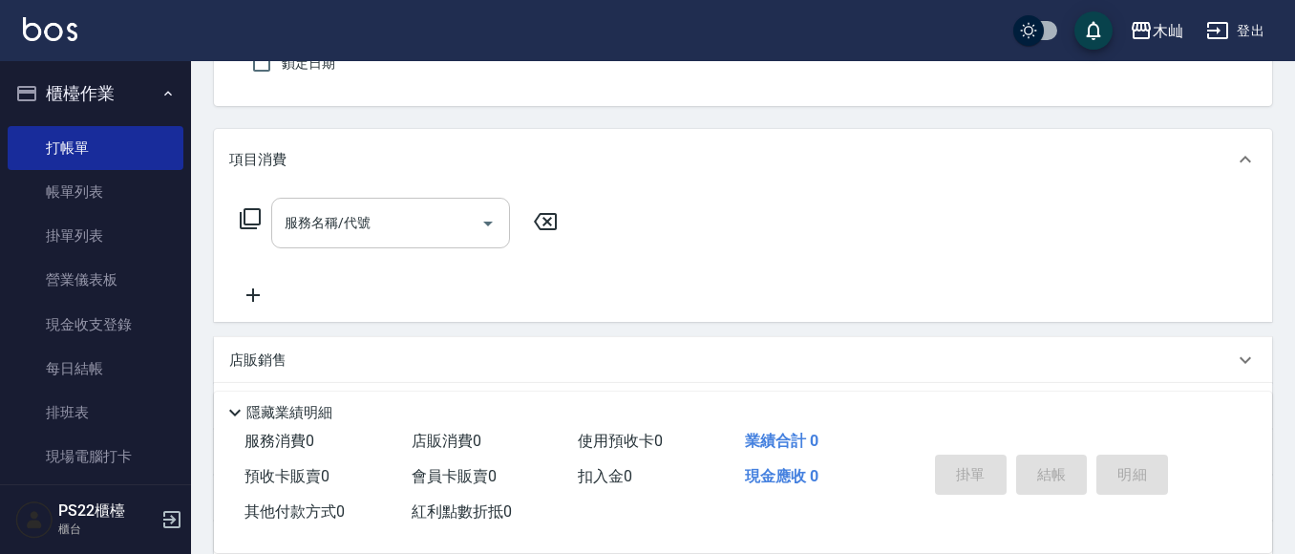
scroll to position [191, 0]
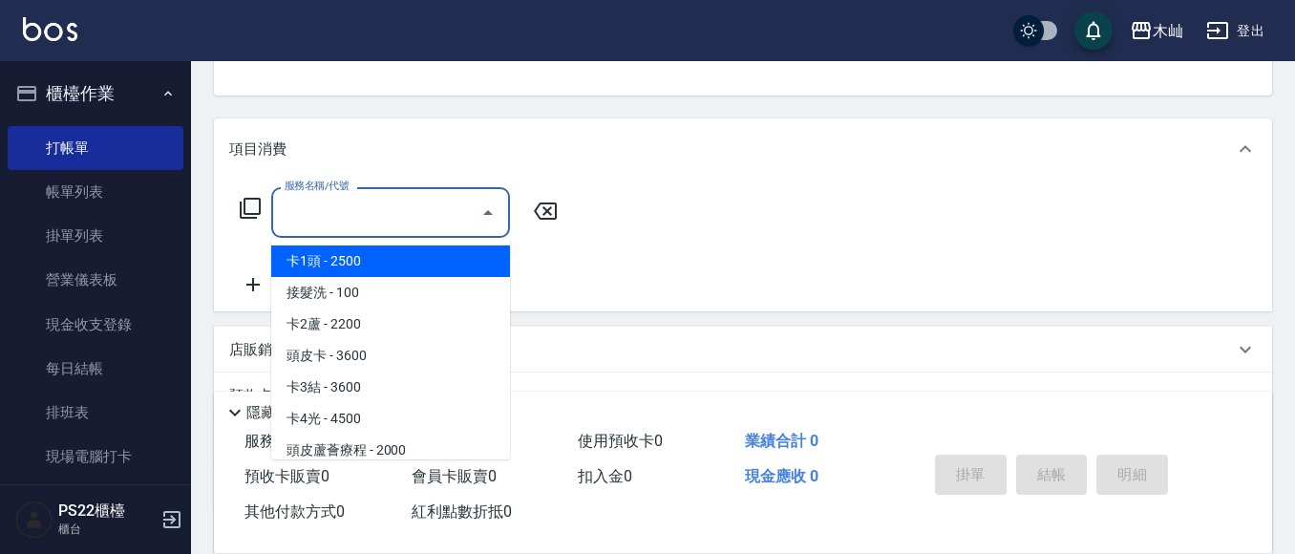
click at [378, 220] on input "服務名稱/代號" at bounding box center [376, 212] width 193 height 33
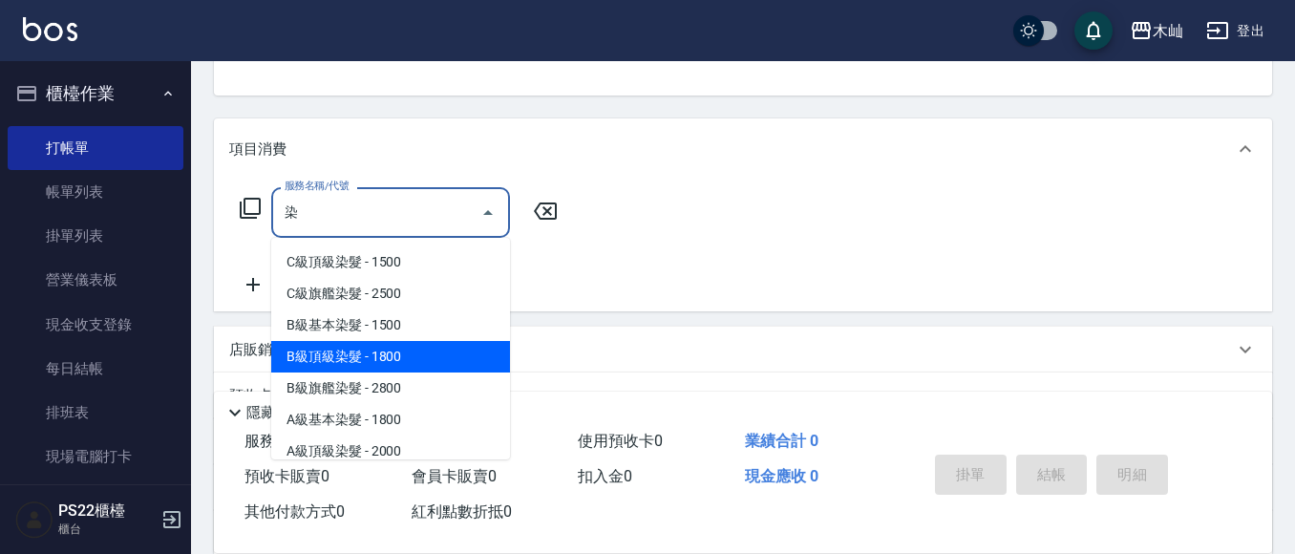
scroll to position [96, 0]
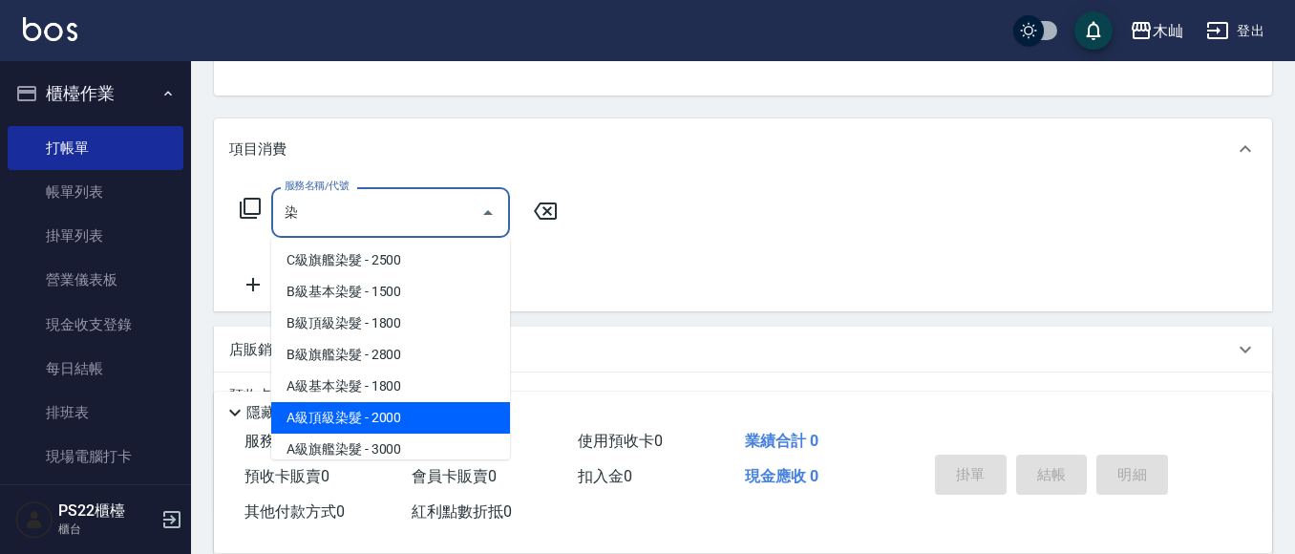
click at [449, 407] on span "A級頂級染髮 - 2000" at bounding box center [390, 418] width 239 height 32
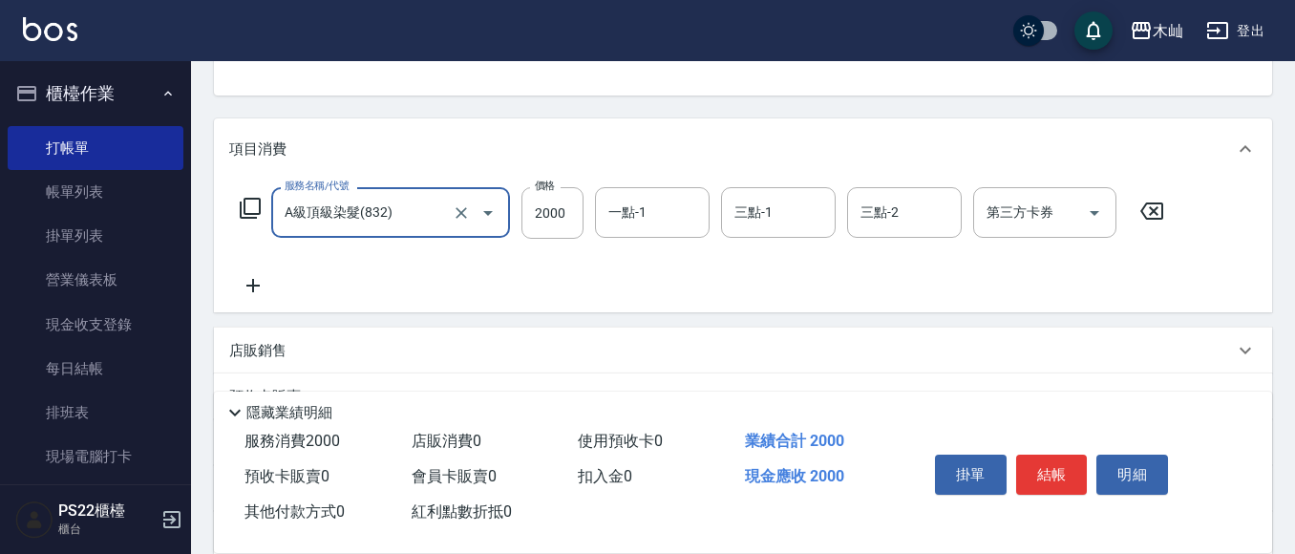
type input "A級頂級染髮(832)"
click at [250, 290] on icon at bounding box center [253, 285] width 48 height 23
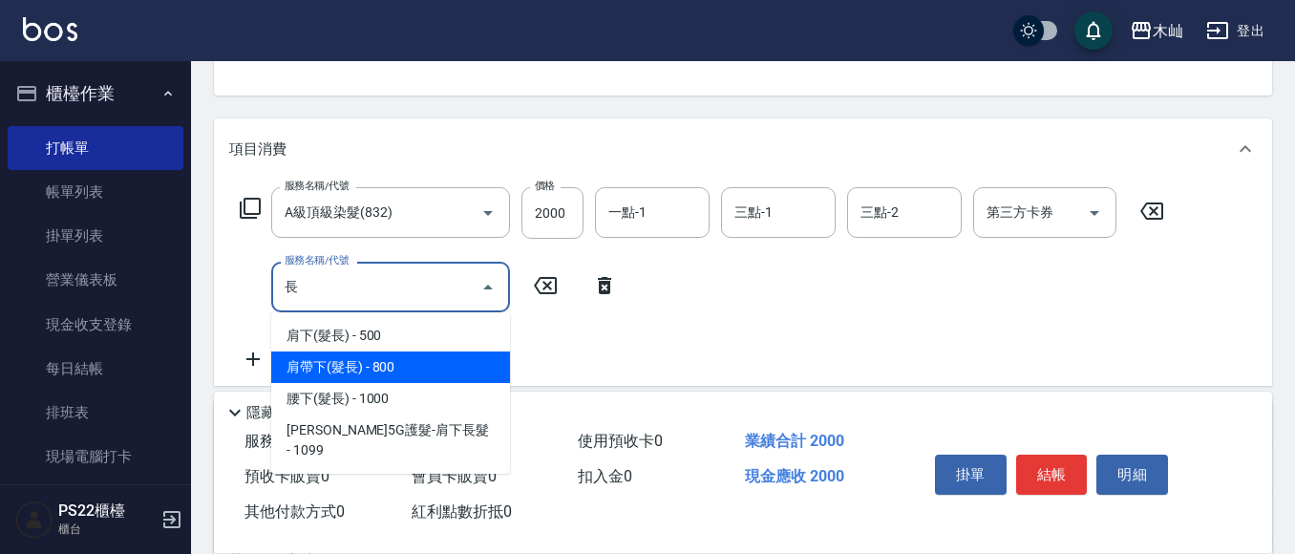
click at [384, 367] on span "肩帶下(髮長) - 800" at bounding box center [390, 368] width 239 height 32
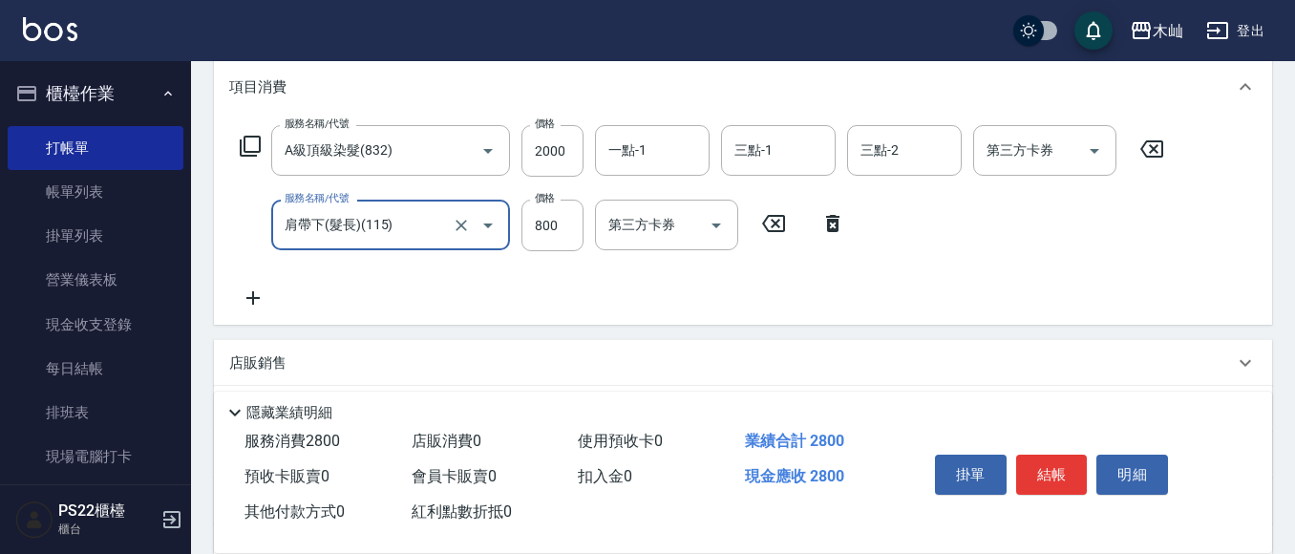
scroll to position [287, 0]
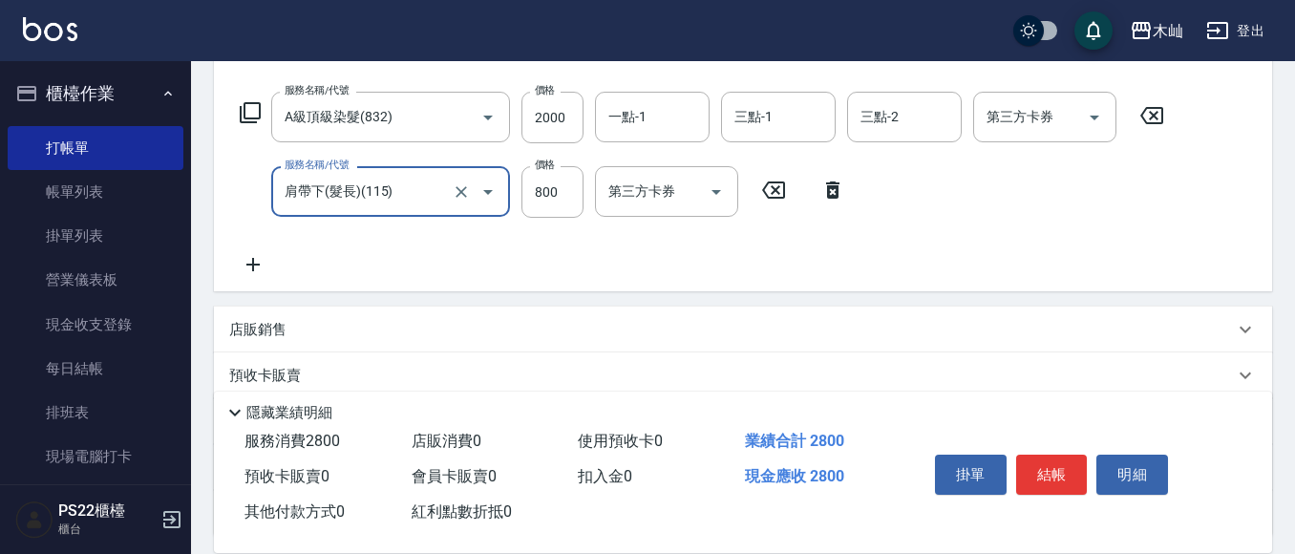
type input "肩帶下(髮長)(115)"
click at [252, 263] on icon at bounding box center [252, 264] width 13 height 13
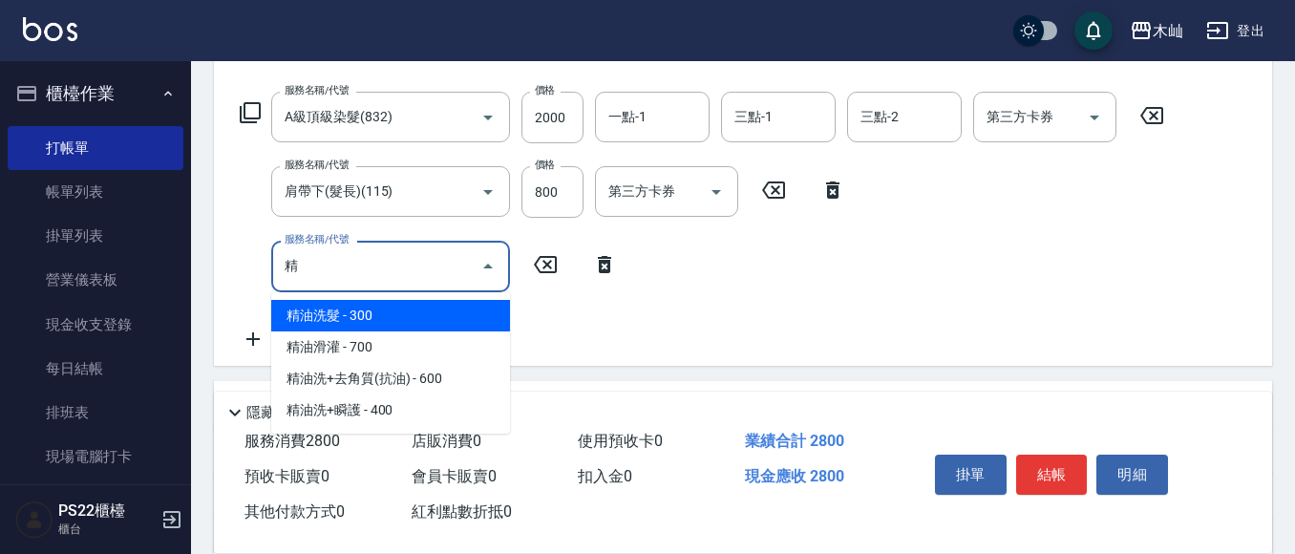
click at [325, 312] on span "精油洗髮 - 300" at bounding box center [390, 316] width 239 height 32
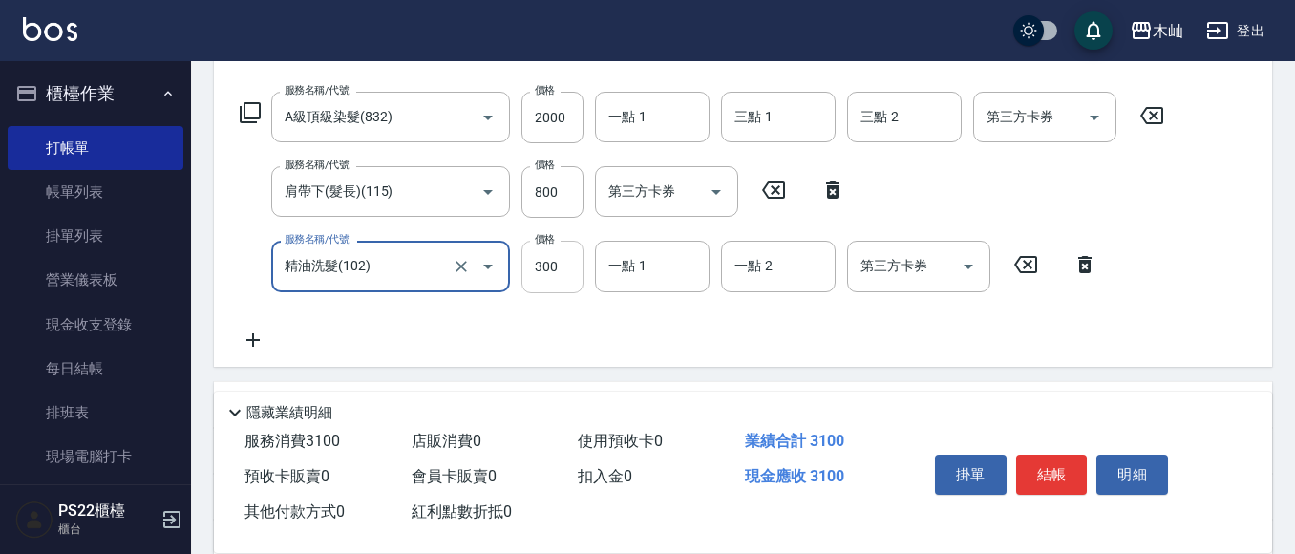
type input "精油洗髮(102)"
click at [529, 259] on input "300" at bounding box center [553, 267] width 62 height 52
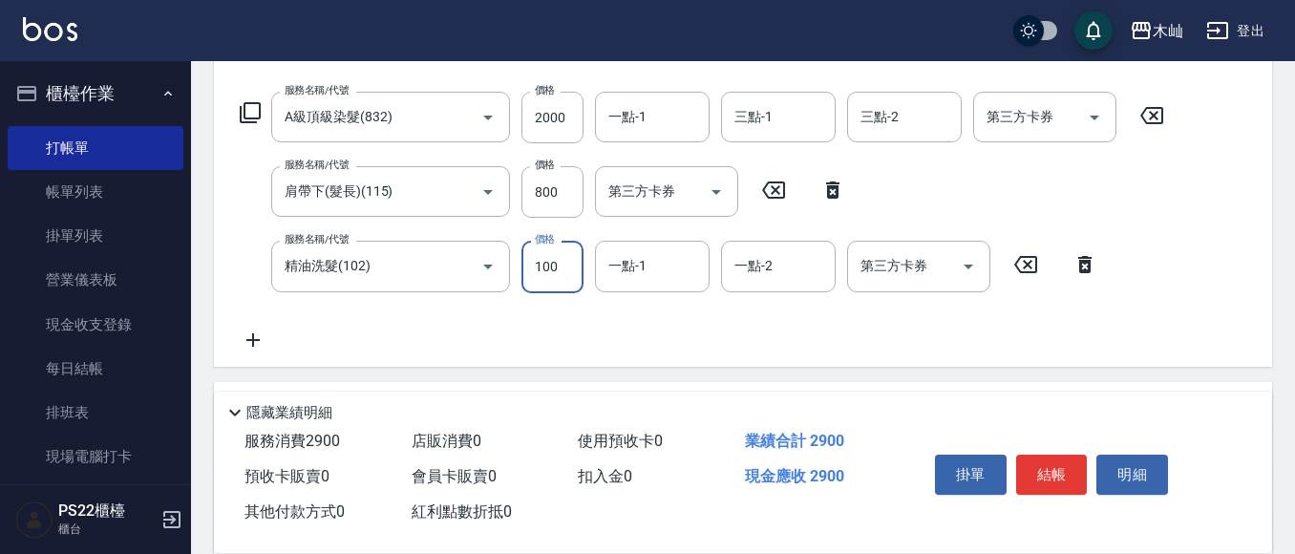
type input "100"
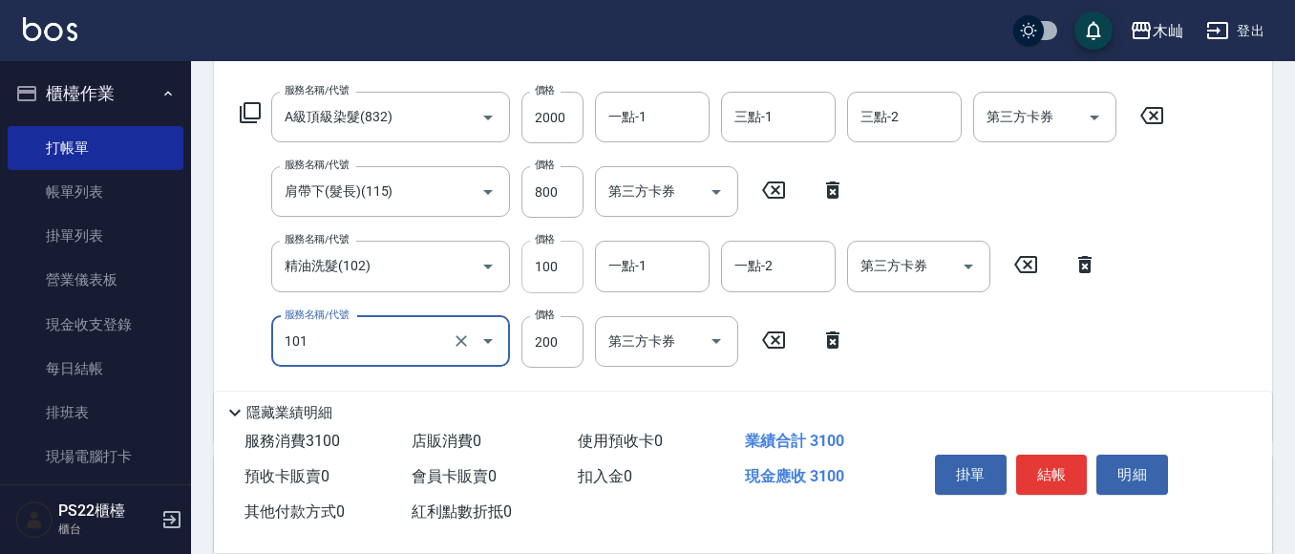
type input "洗髮(101)"
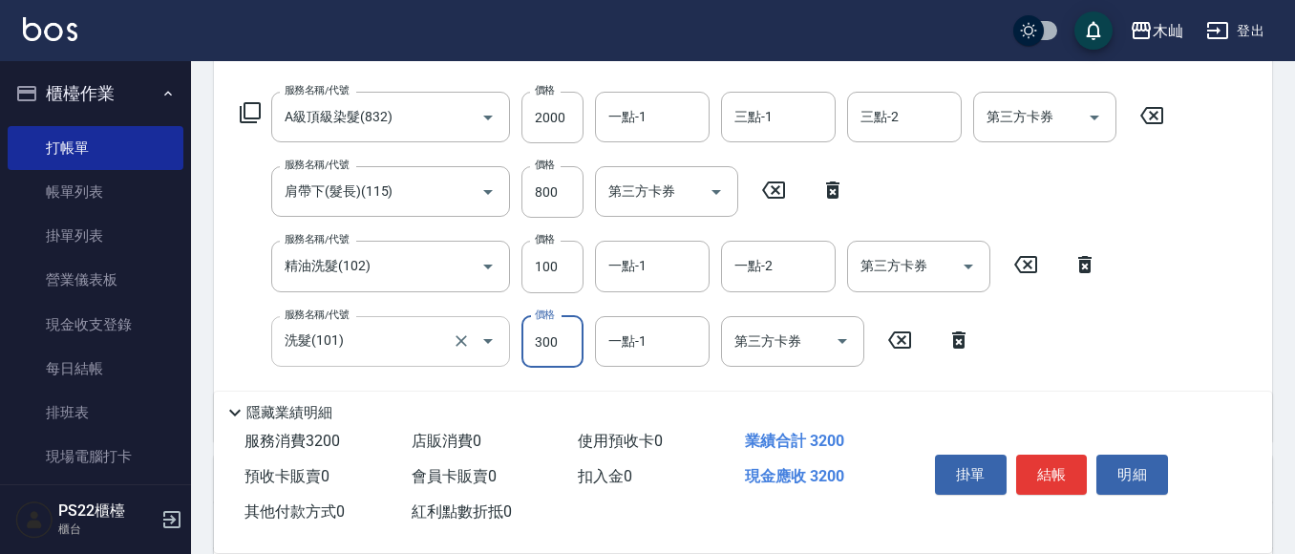
type input "300"
click at [395, 349] on input "洗髮(101)" at bounding box center [364, 341] width 168 height 33
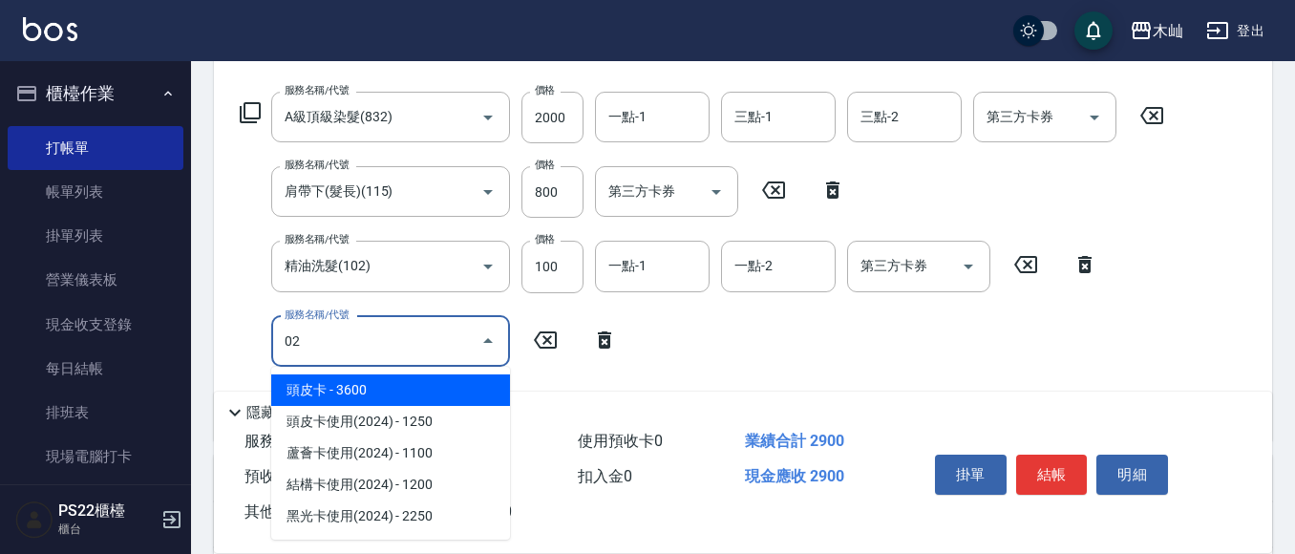
type input "0"
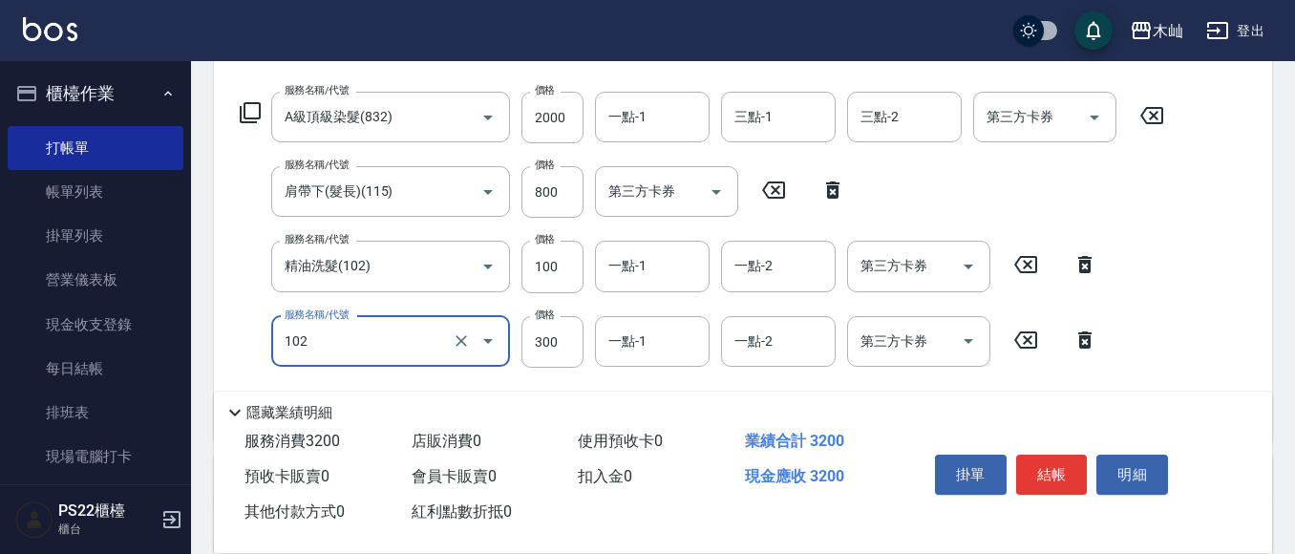
type input "精油洗髮(102)"
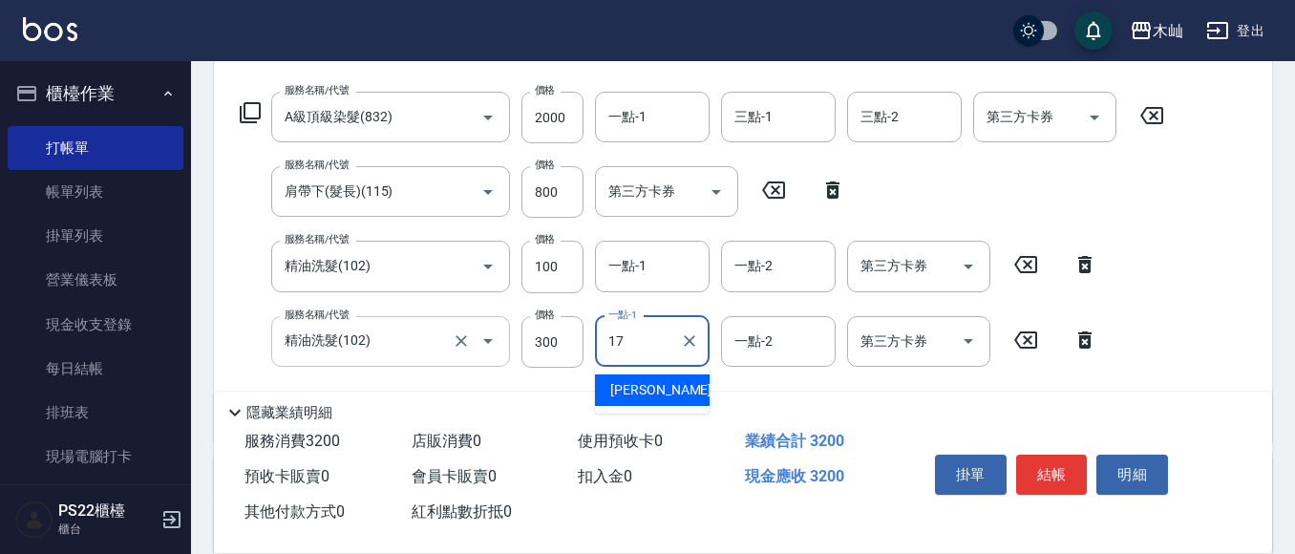
type input "[PERSON_NAME]-17"
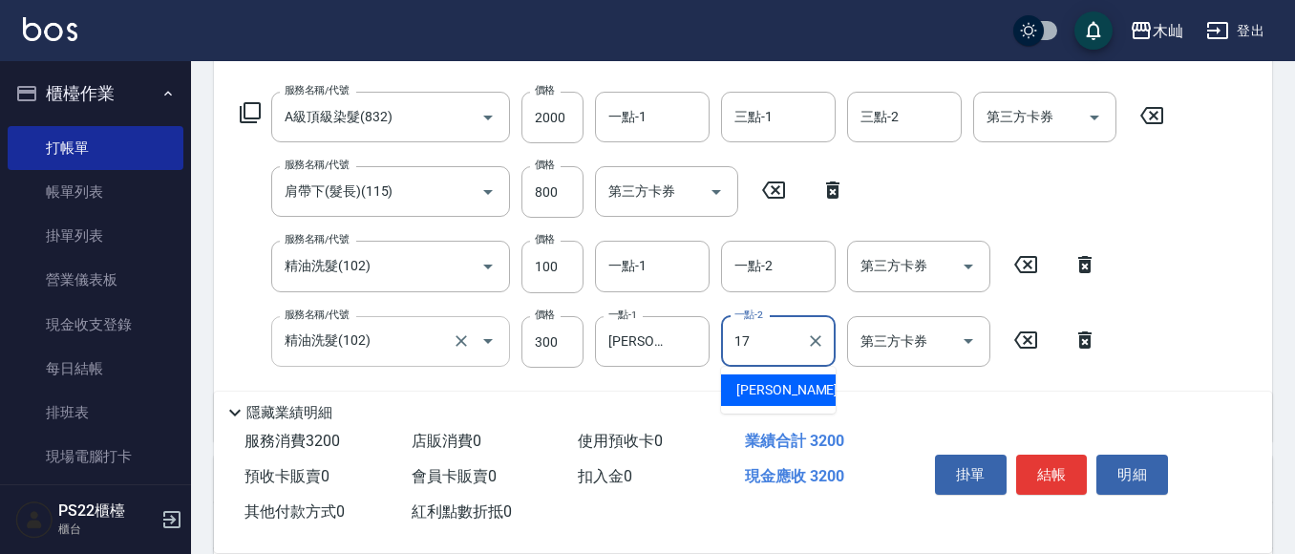
type input "[PERSON_NAME]-17"
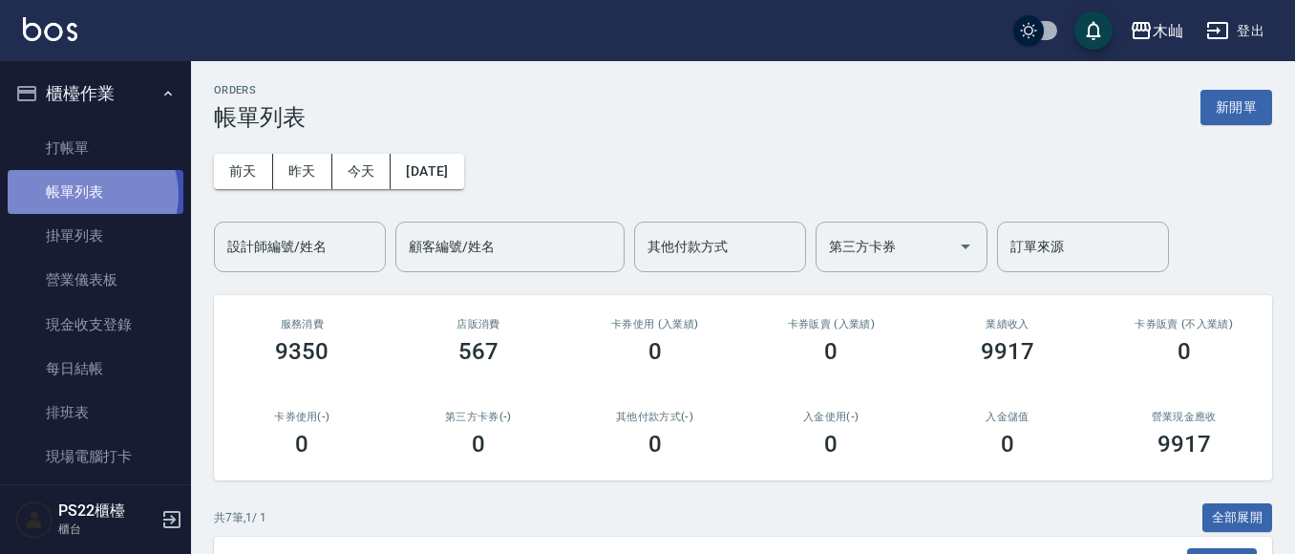
click at [89, 195] on link "帳單列表" at bounding box center [96, 192] width 176 height 44
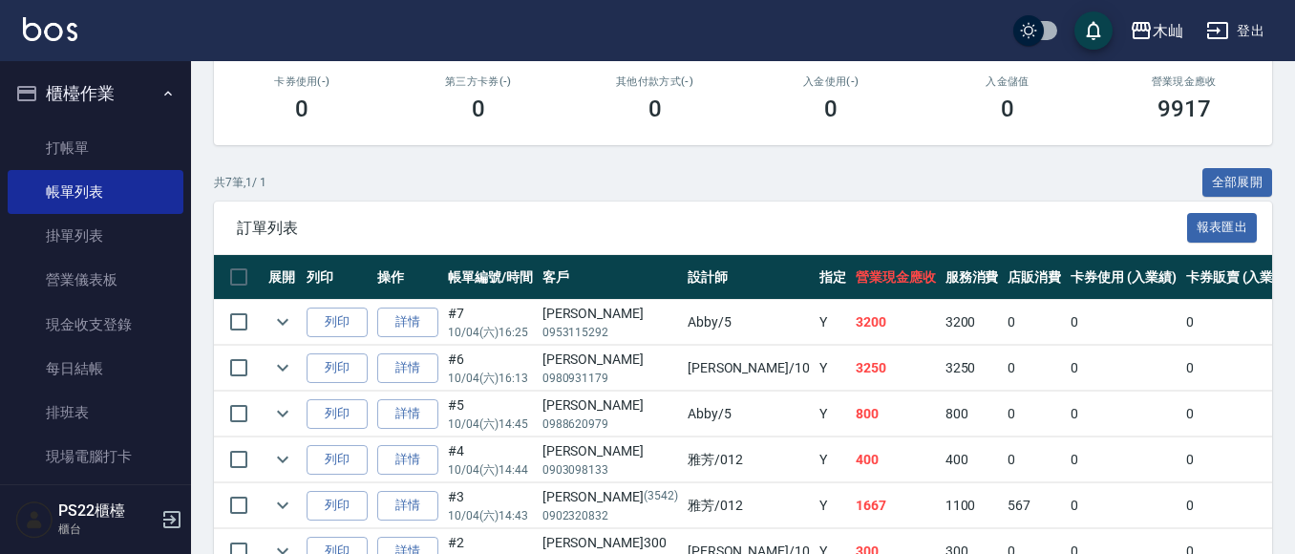
scroll to position [382, 0]
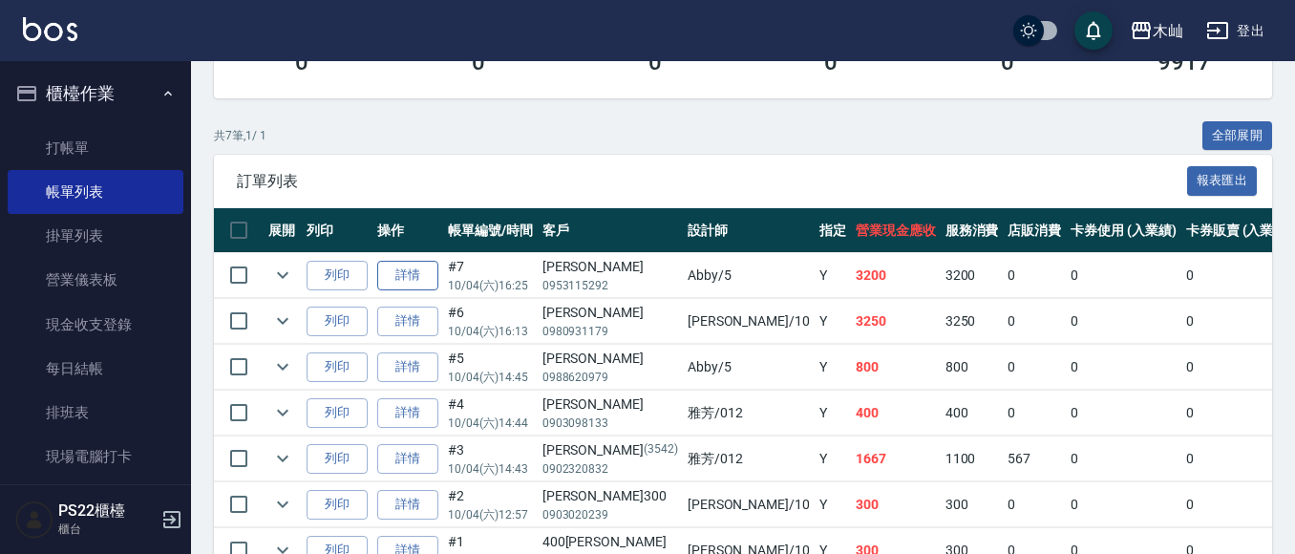
click at [391, 276] on link "詳情" at bounding box center [407, 276] width 61 height 30
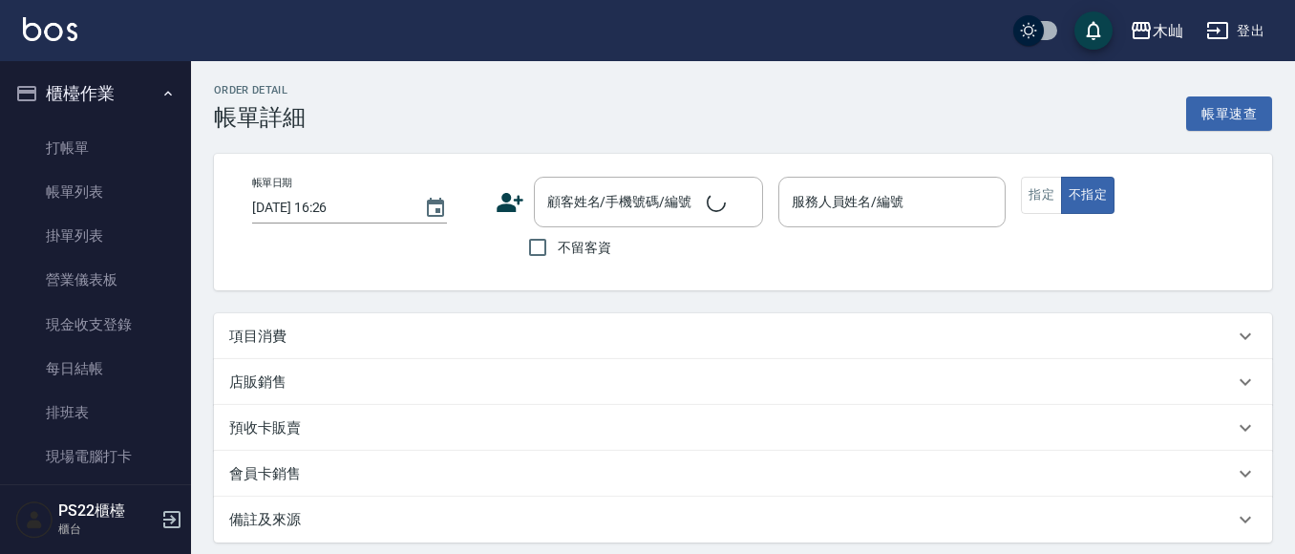
type input "[DATE] 16:25"
type input "Abby-5"
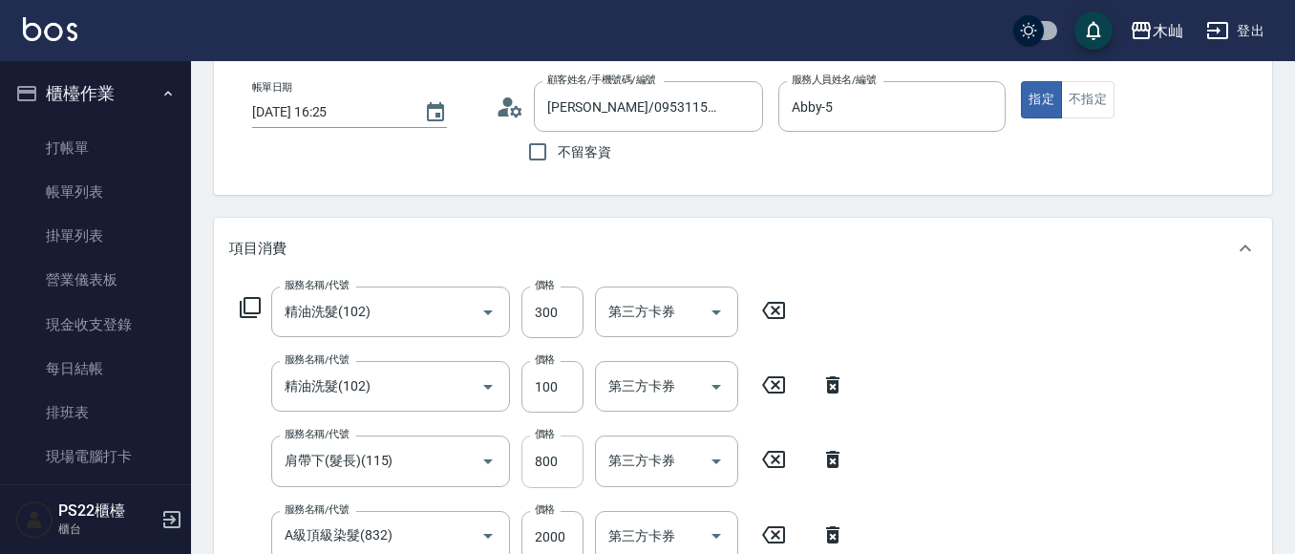
type input "[PERSON_NAME]/0953115292/"
type input "精油洗髮(102)"
type input "肩帶下(髮長)(115)"
type input "A級頂級染髮(832)"
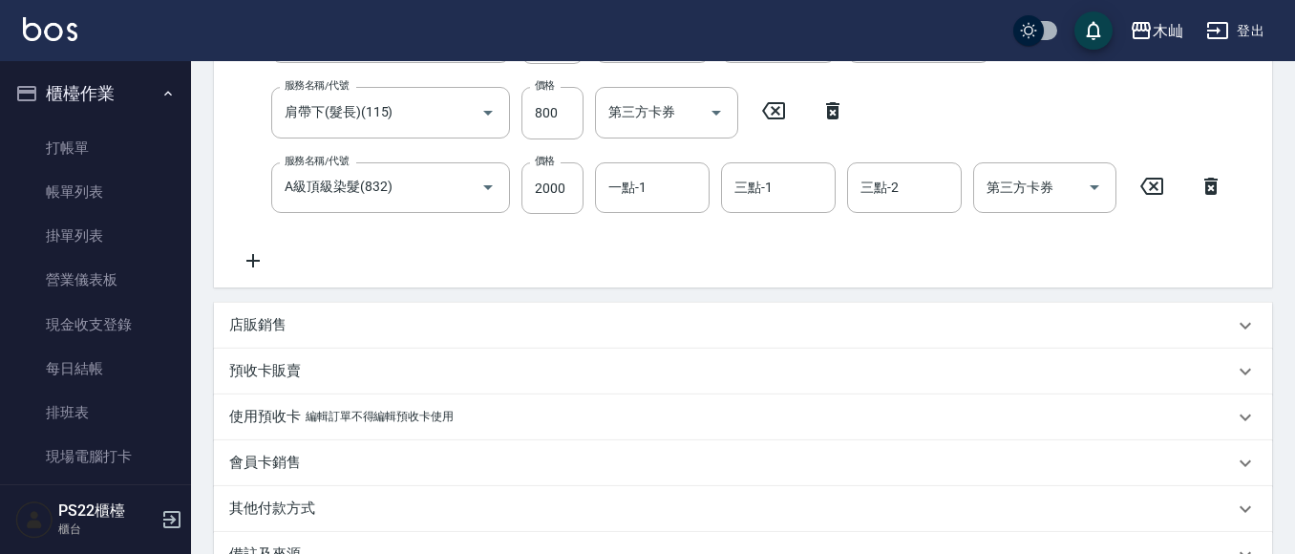
scroll to position [478, 0]
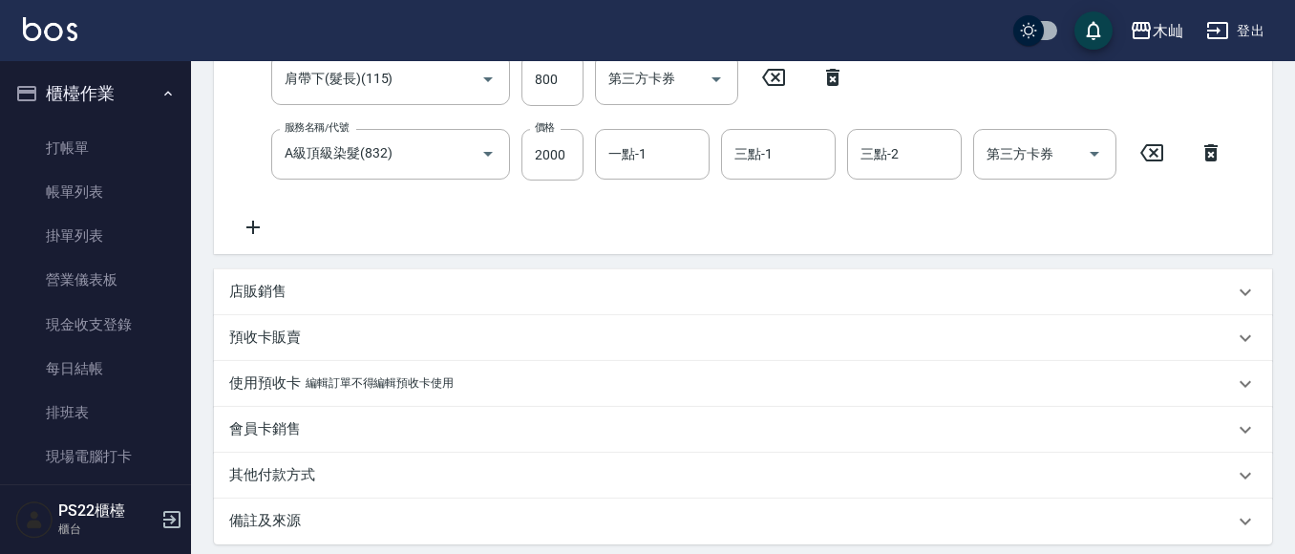
click at [515, 472] on div "其他付款方式" at bounding box center [731, 475] width 1005 height 20
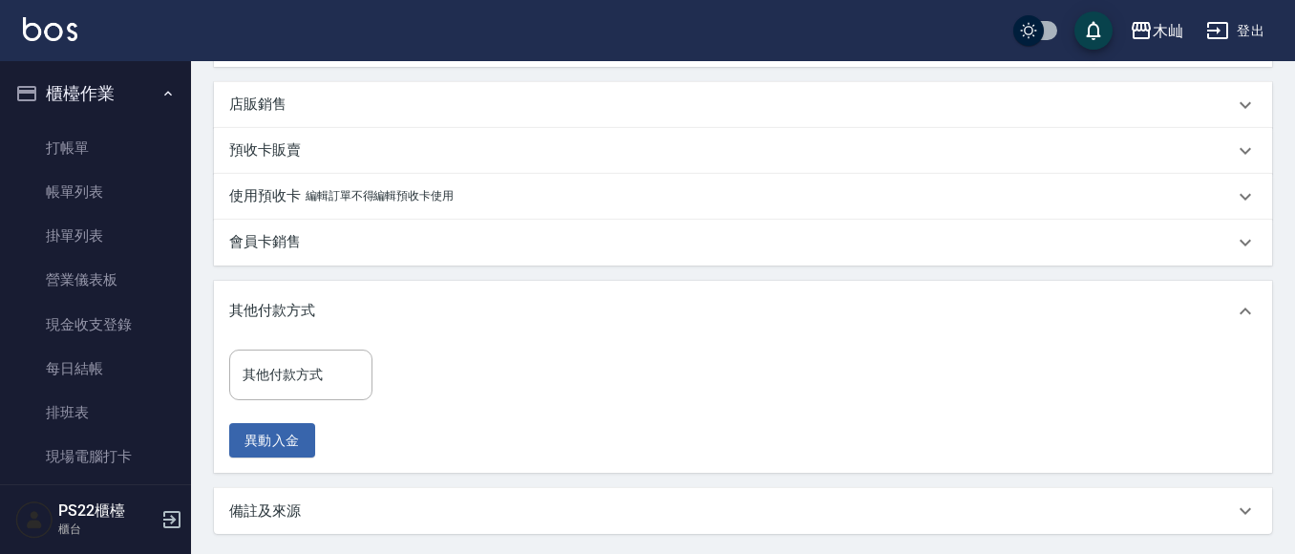
scroll to position [669, 0]
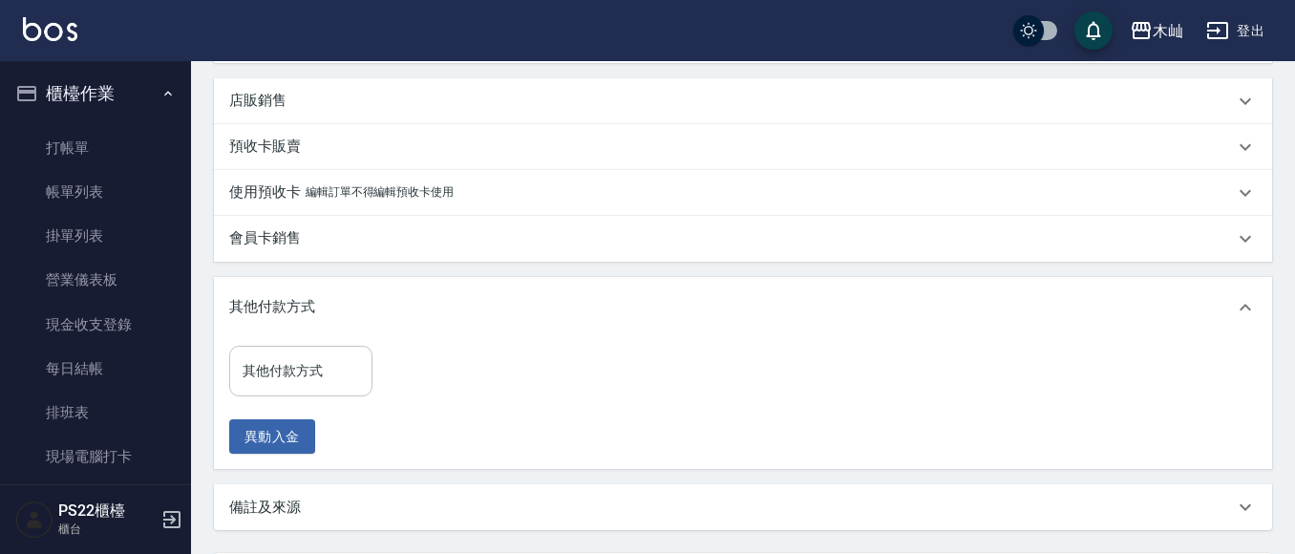
click at [332, 354] on input "其他付款方式" at bounding box center [301, 370] width 126 height 33
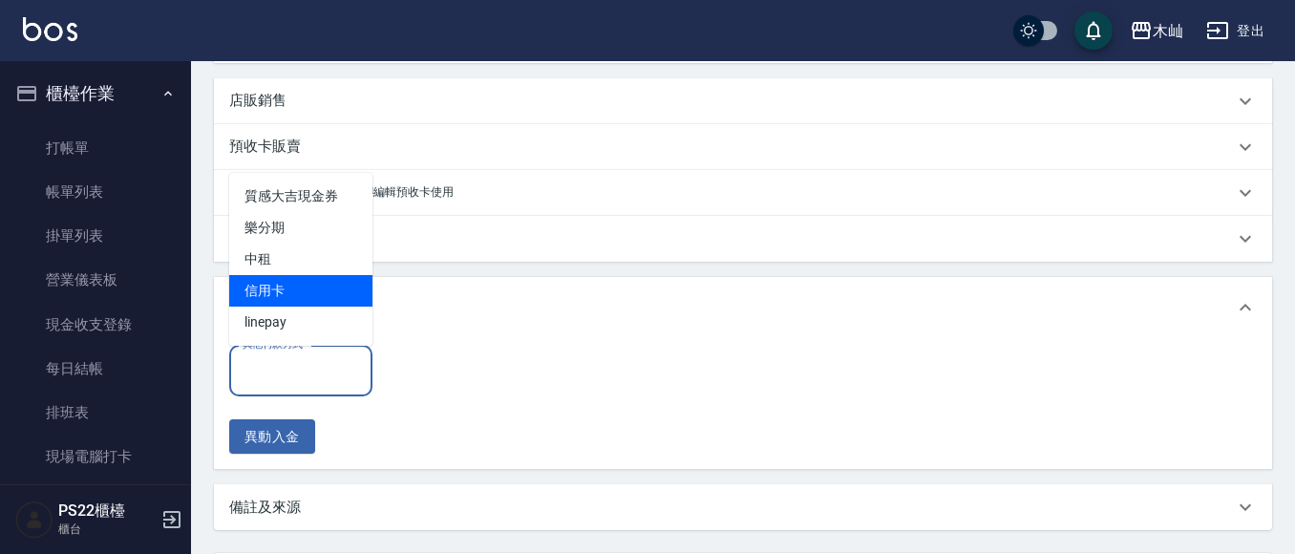
click at [300, 288] on span "信用卡" at bounding box center [300, 291] width 143 height 32
type input "信用卡"
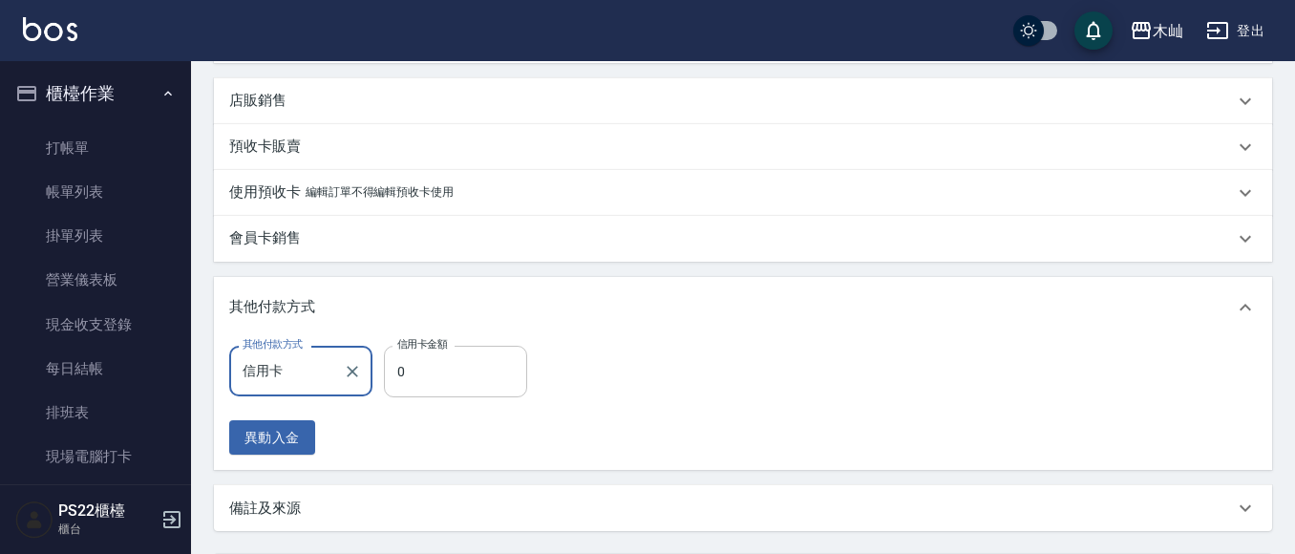
click at [455, 352] on input "0" at bounding box center [455, 372] width 143 height 52
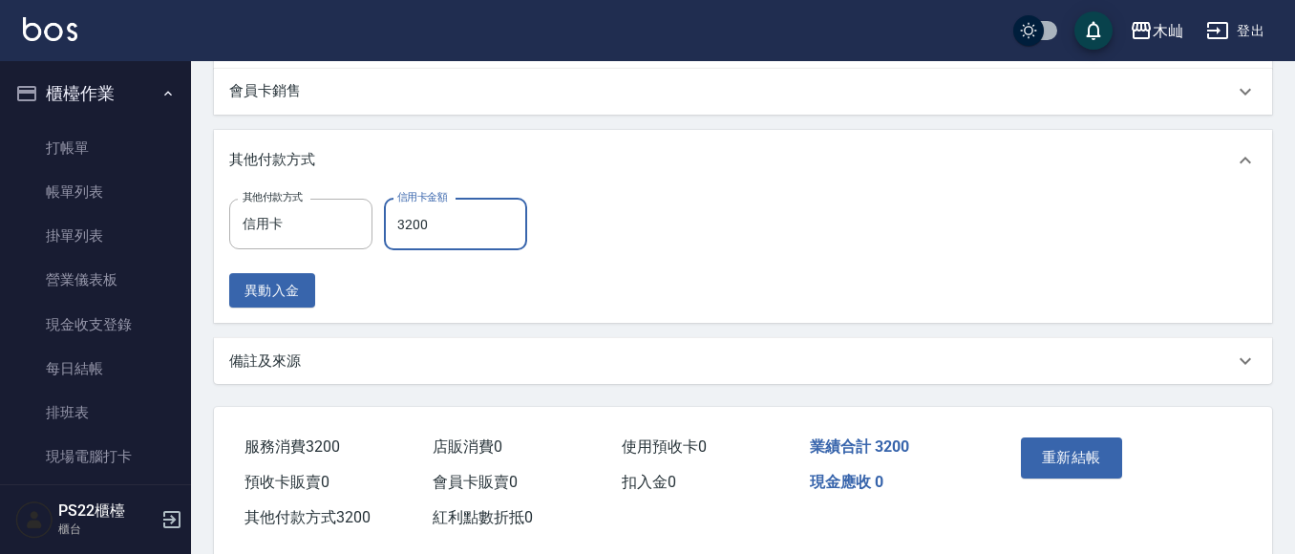
scroll to position [852, 0]
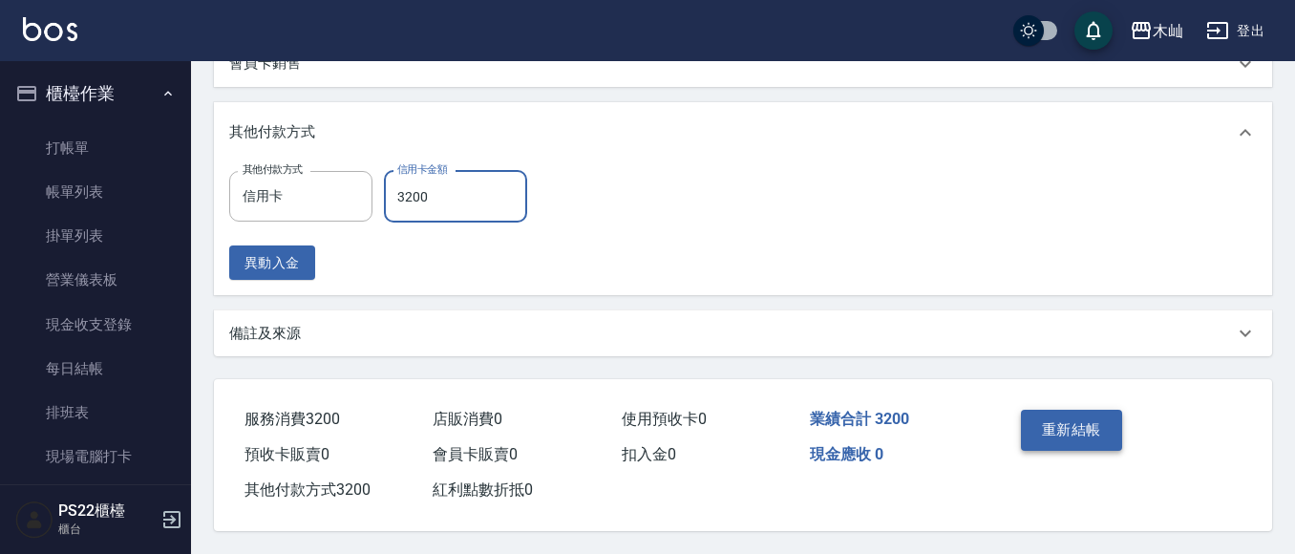
type input "3200"
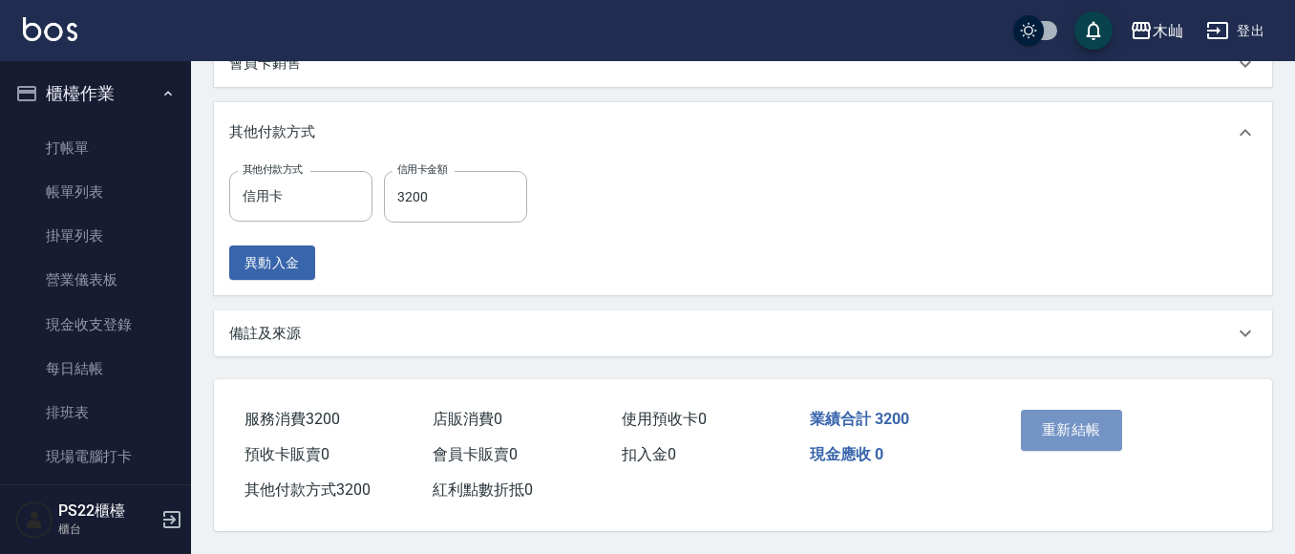
click at [1076, 418] on button "重新結帳" at bounding box center [1071, 430] width 101 height 40
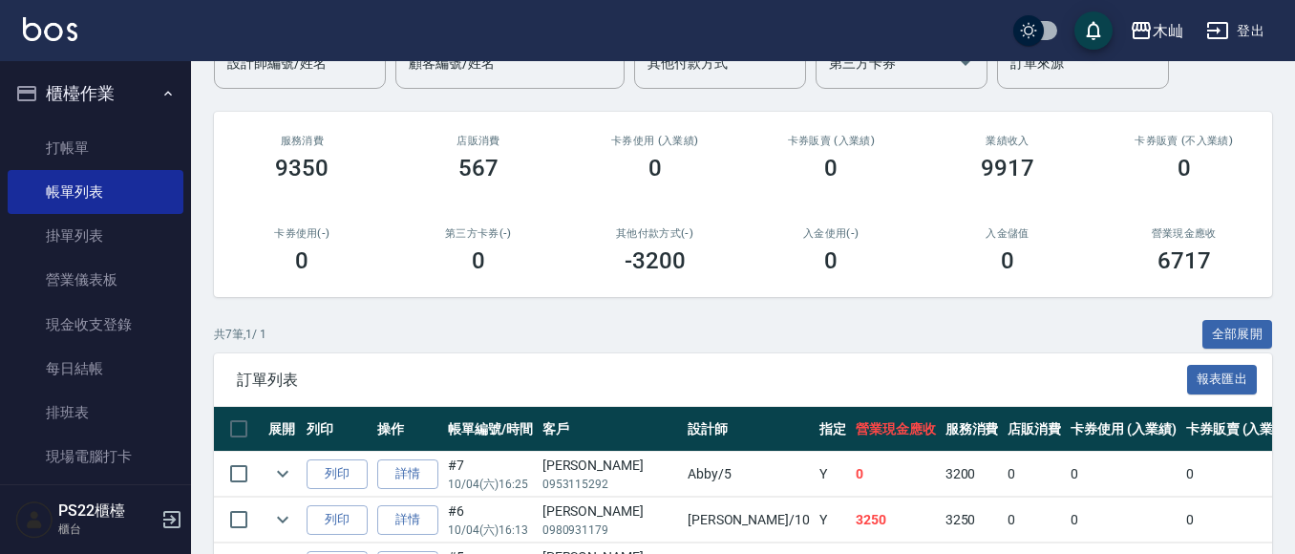
scroll to position [287, 0]
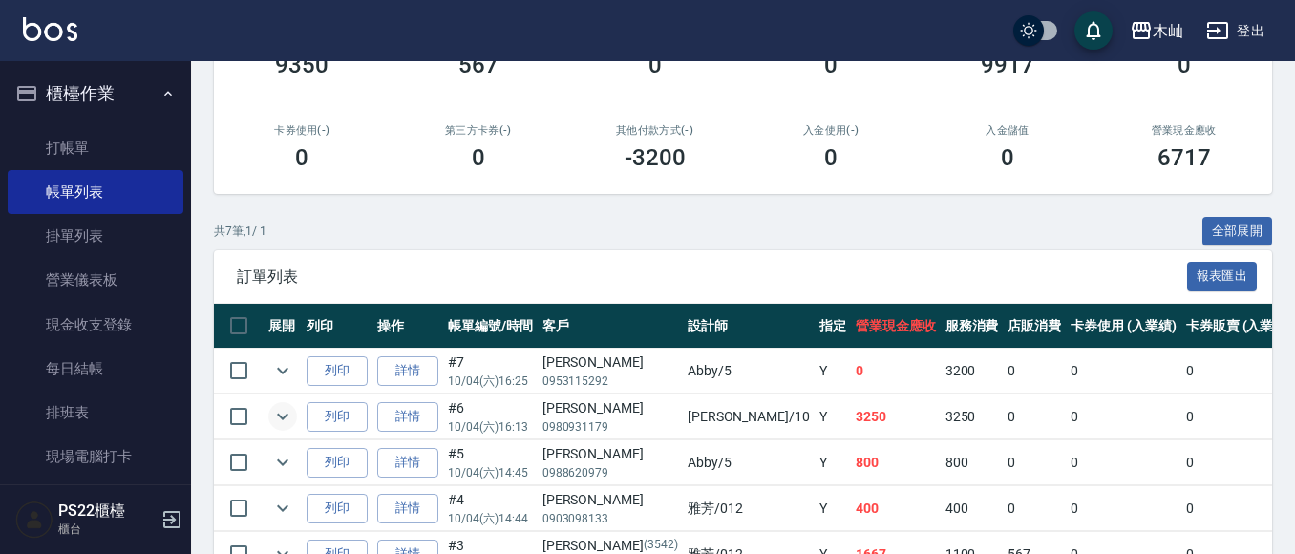
click at [290, 428] on icon "expand row" at bounding box center [282, 416] width 23 height 23
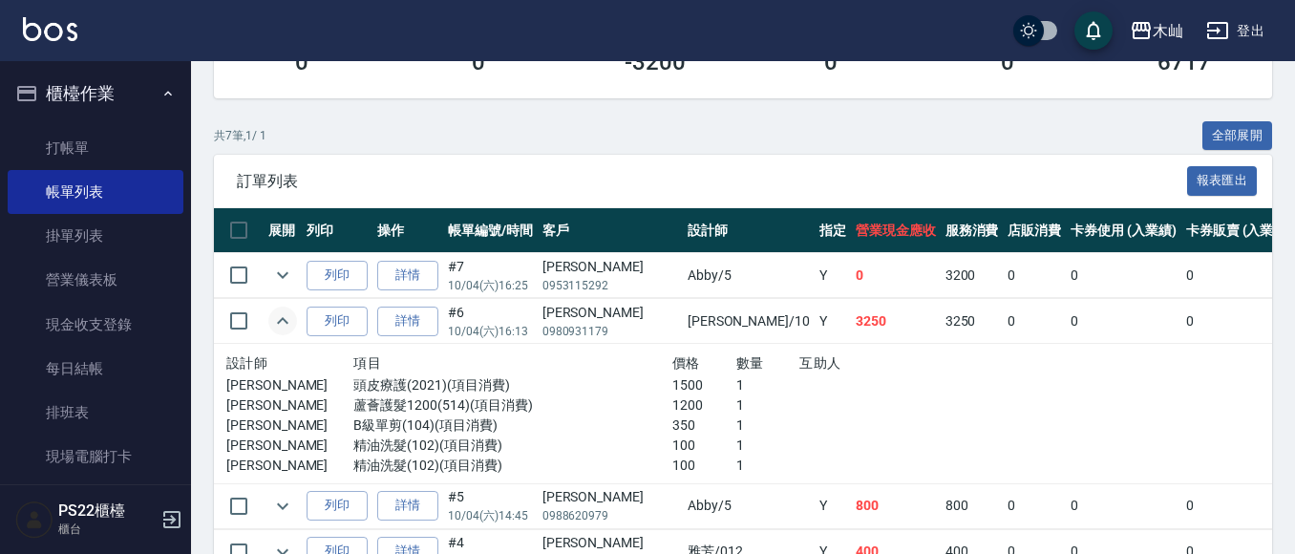
scroll to position [0, 0]
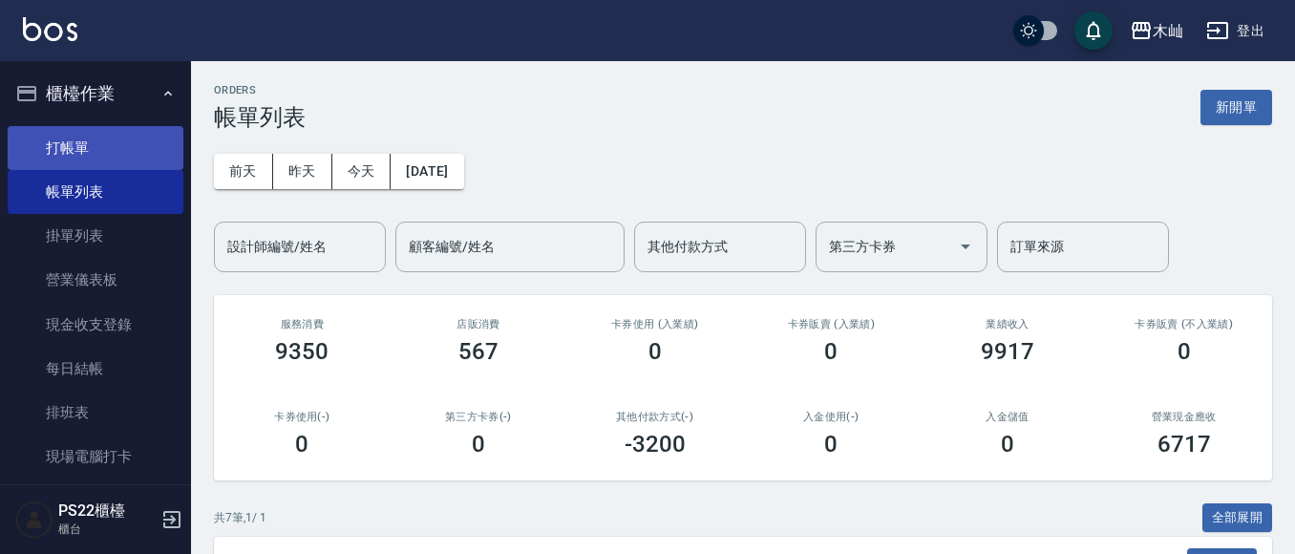
click at [77, 160] on link "打帳單" at bounding box center [96, 148] width 176 height 44
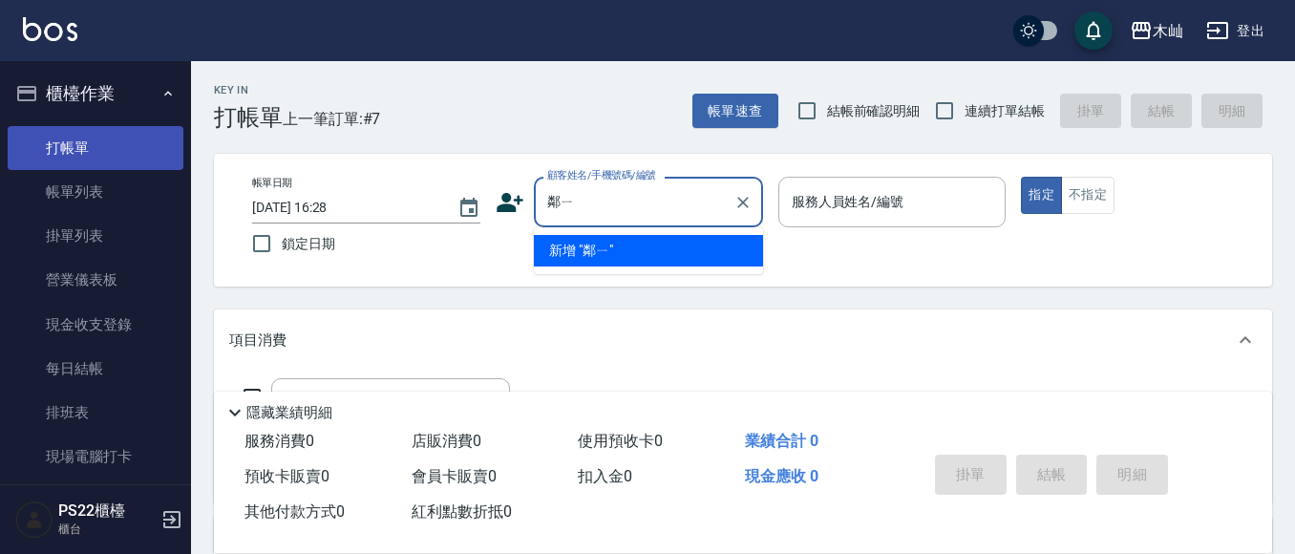
type input "鄰一"
